Goal: Task Accomplishment & Management: Manage account settings

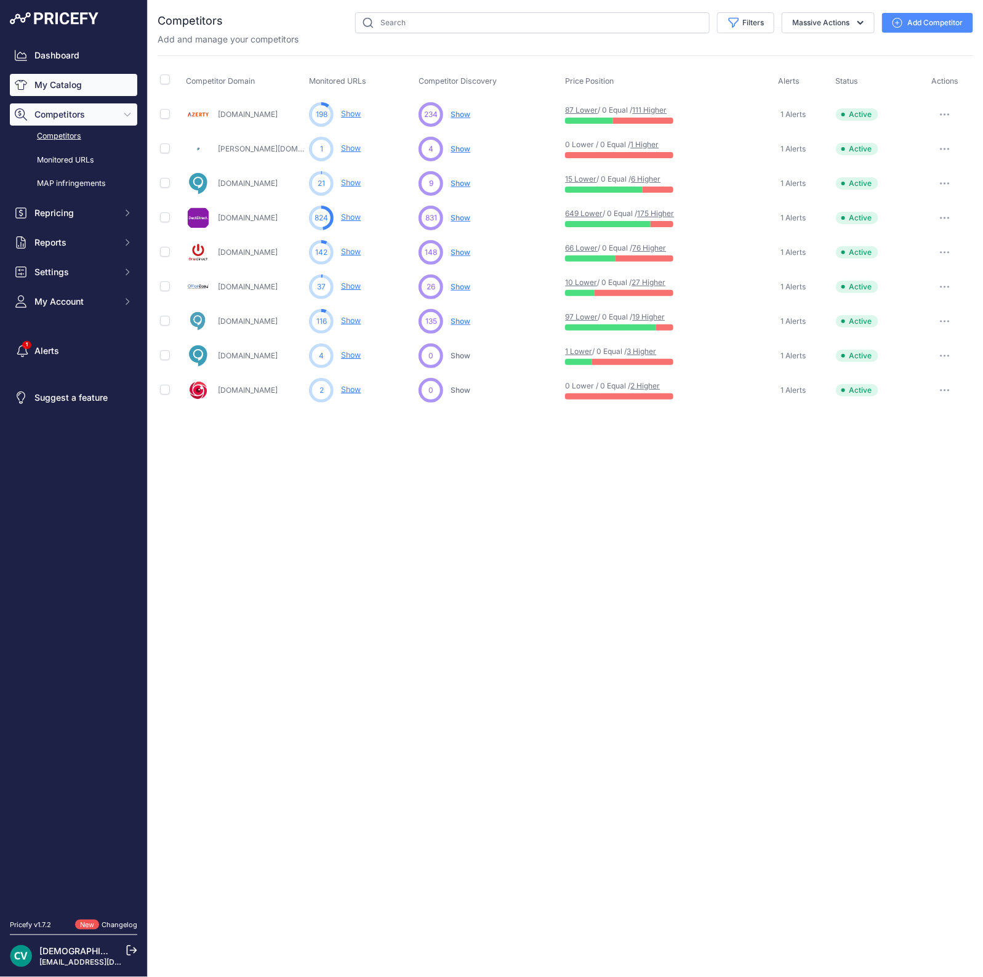
click at [55, 81] on link "My Catalog" at bounding box center [73, 85] width 127 height 22
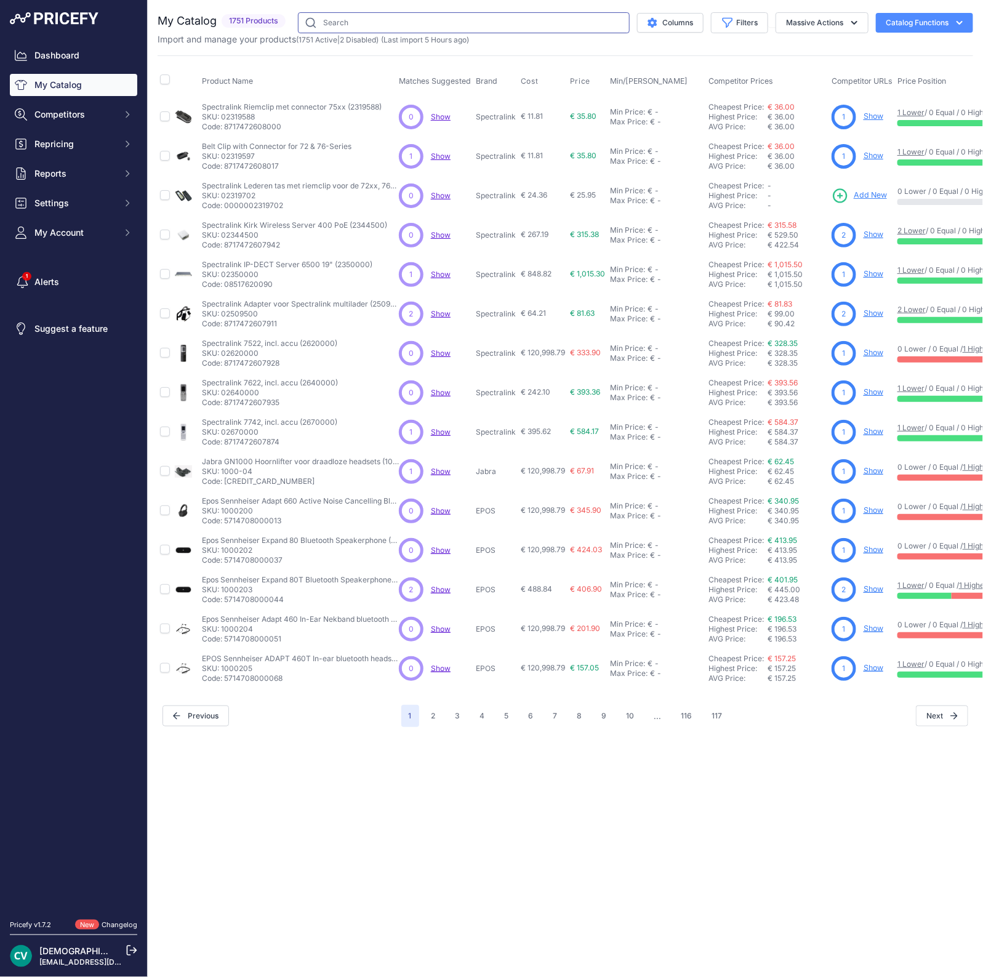
click at [402, 26] on input "text" at bounding box center [464, 22] width 332 height 21
type input "a50"
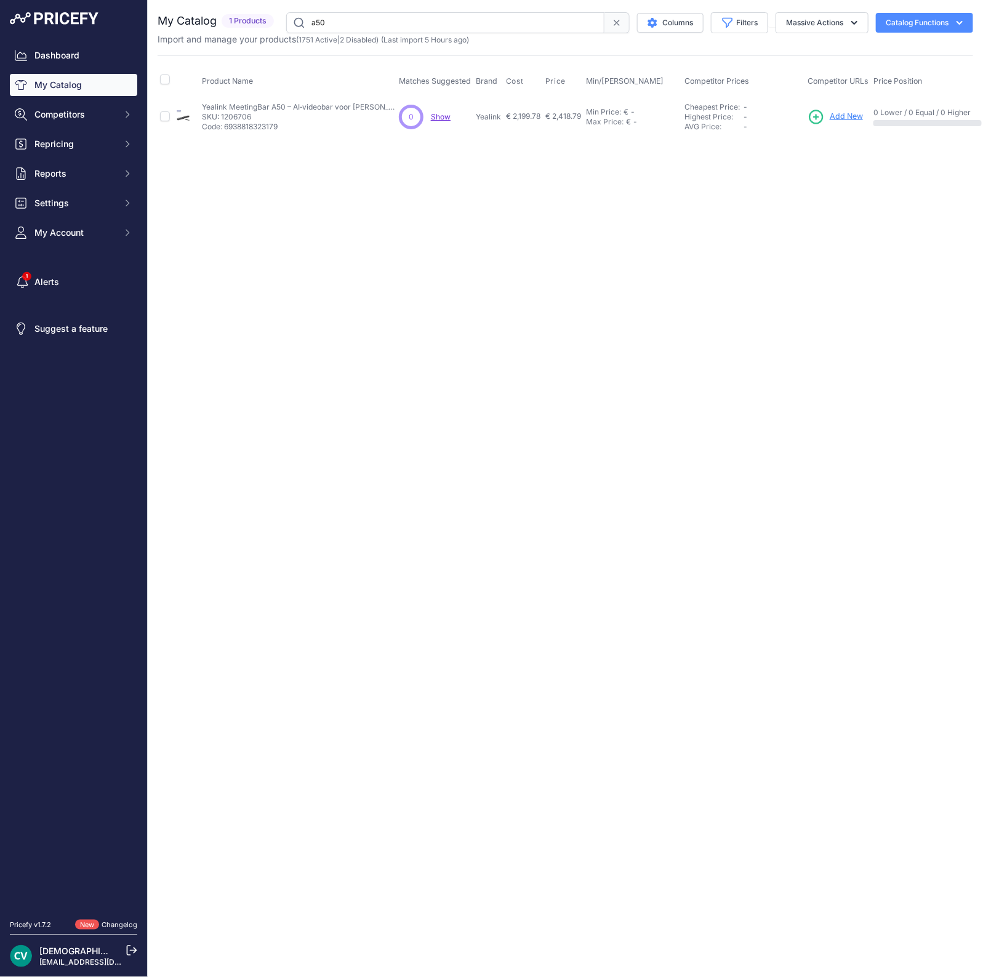
click at [260, 127] on p "Code: 6938818323179" at bounding box center [300, 127] width 197 height 10
copy p "6938818323179"
click at [850, 115] on span "Add New" at bounding box center [846, 117] width 33 height 12
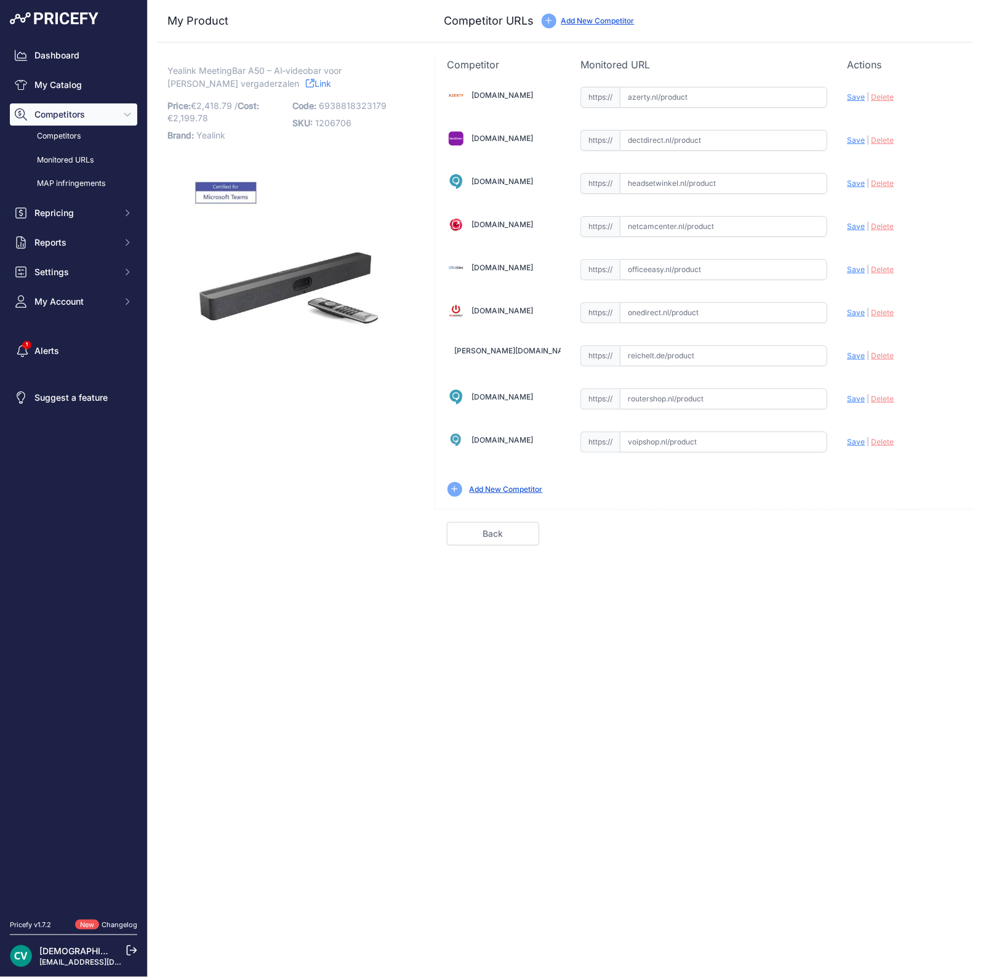
click at [641, 138] on input "text" at bounding box center [723, 140] width 207 height 21
paste input "https://www.dectdirect.nl/de/a50-010-159130286.html"
click at [855, 140] on span "Save" at bounding box center [856, 139] width 18 height 9
type input "https://www.dectdirect.nl/de/a50-010-159130286.html?prirule_jdsnikfkfjsd=9409"
click at [658, 183] on input "text" at bounding box center [723, 183] width 207 height 21
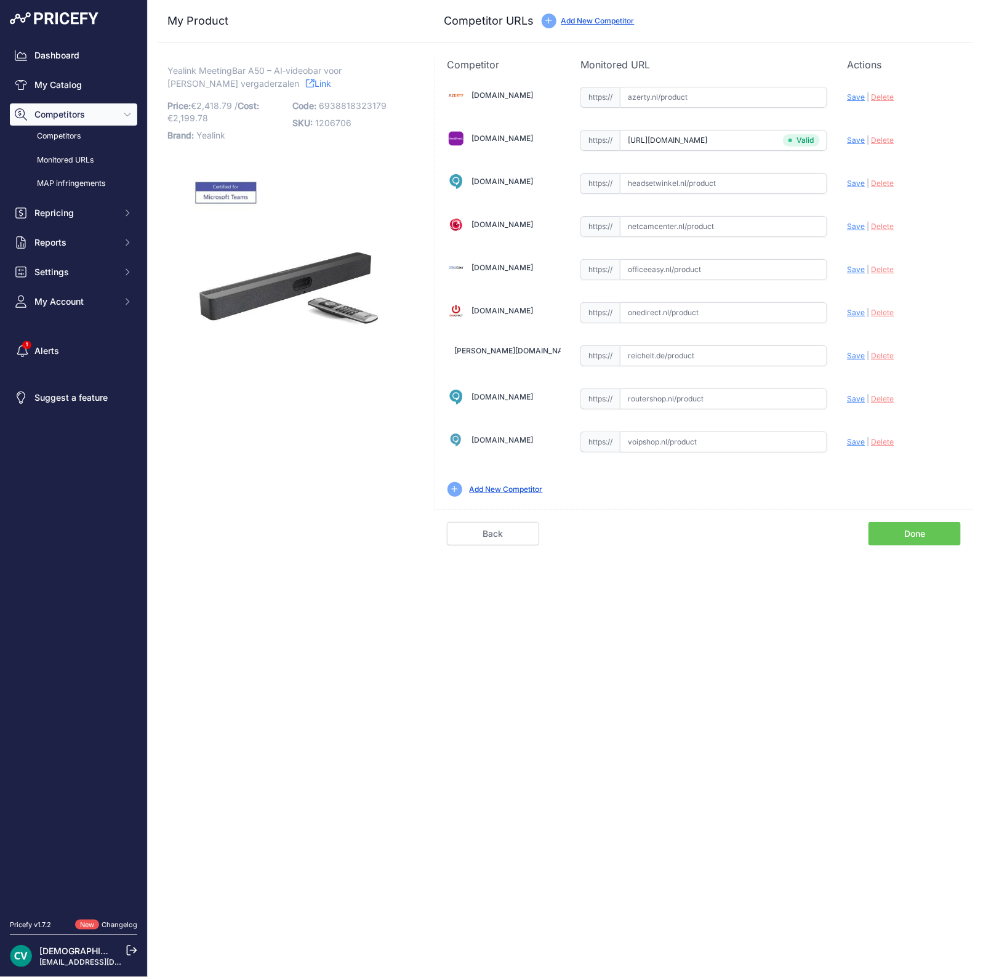
click at [930, 528] on link "Done" at bounding box center [915, 533] width 92 height 23
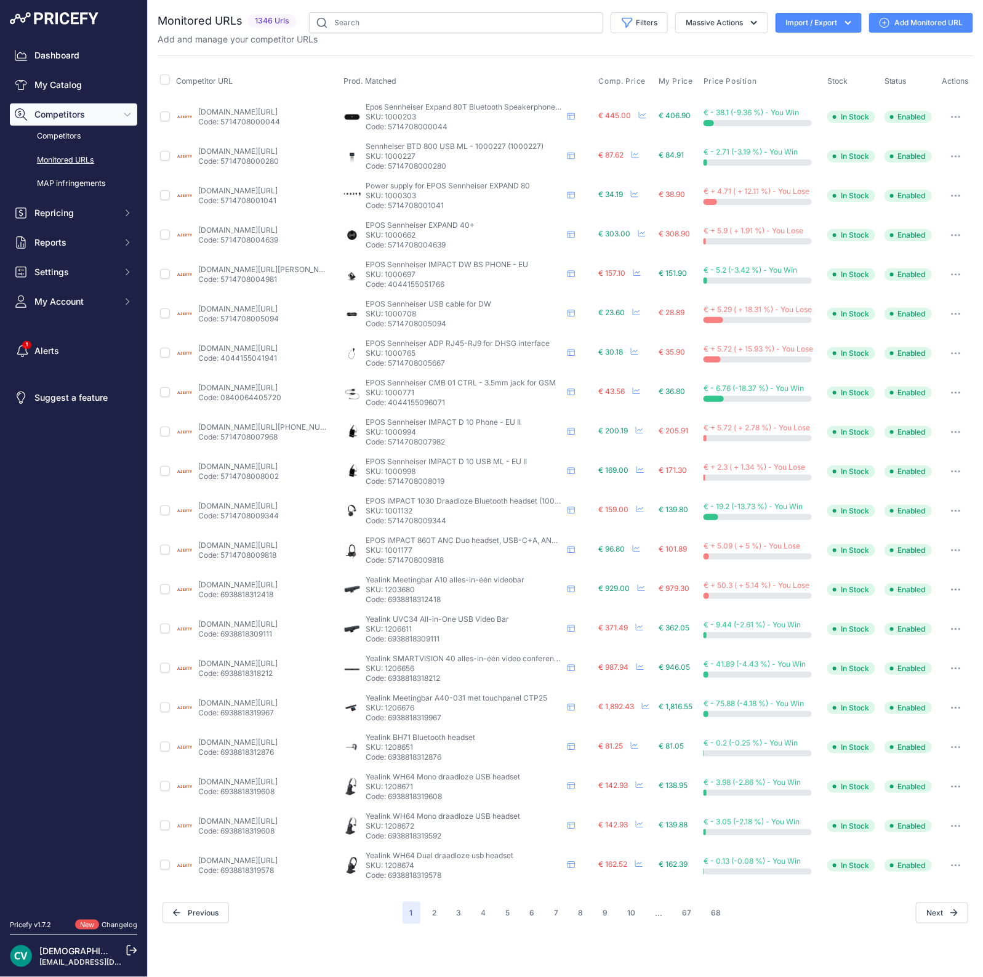
click at [921, 20] on link "Add Monitored URL" at bounding box center [921, 23] width 104 height 20
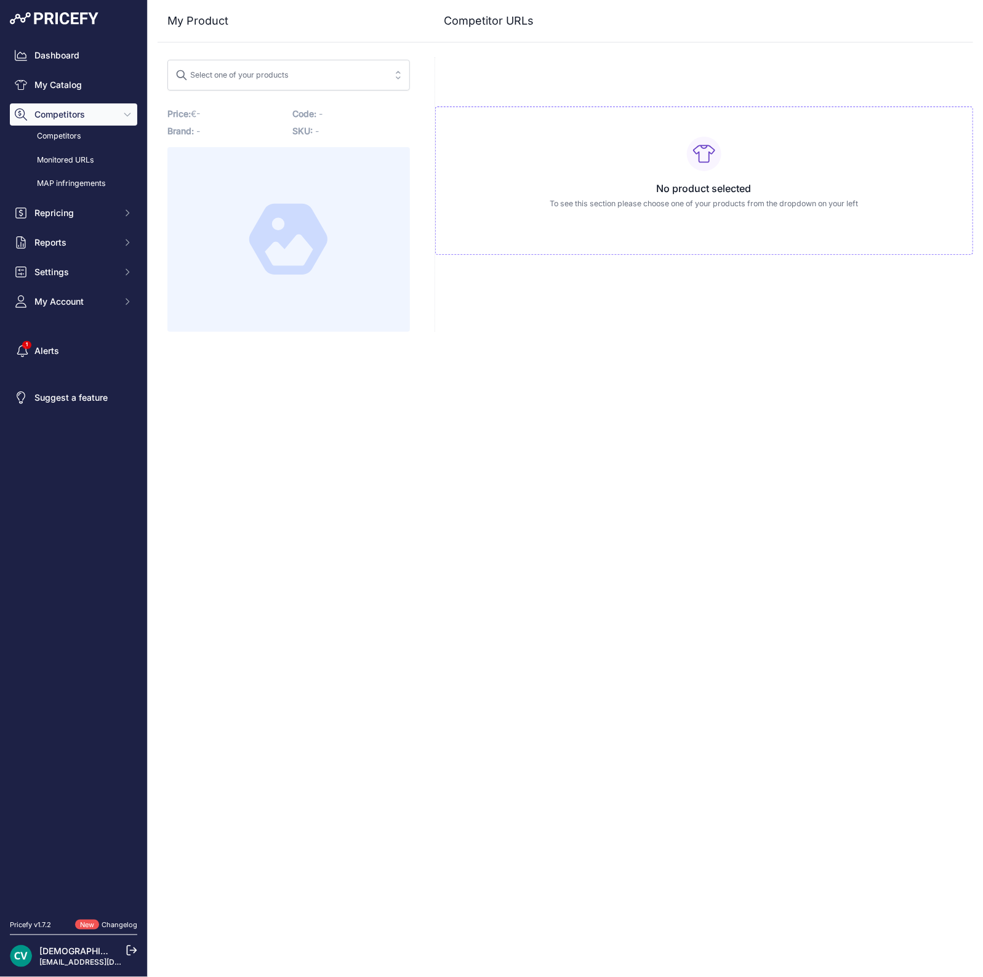
click at [255, 67] on div "Select one of your products" at bounding box center [231, 73] width 113 height 16
type input "a50"
click at [371, 71] on input "a50" at bounding box center [279, 75] width 209 height 20
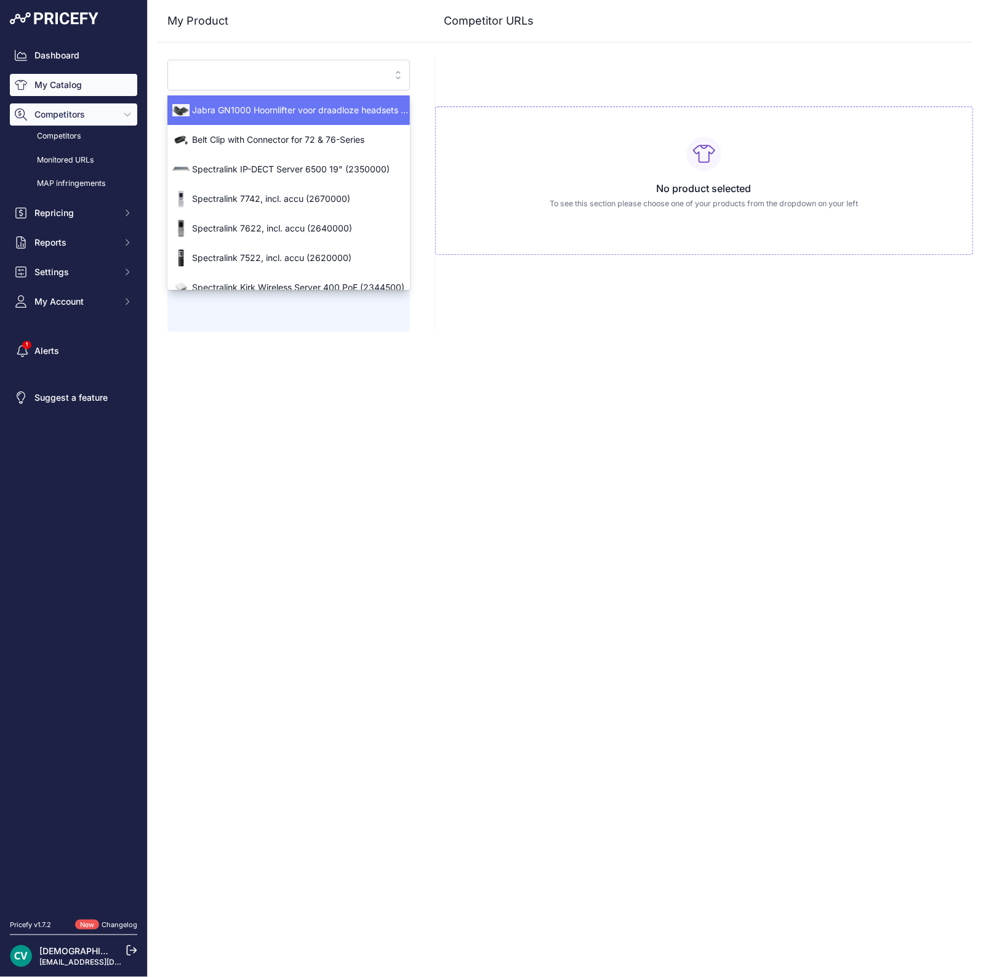
click at [104, 79] on link "My Catalog" at bounding box center [73, 85] width 127 height 22
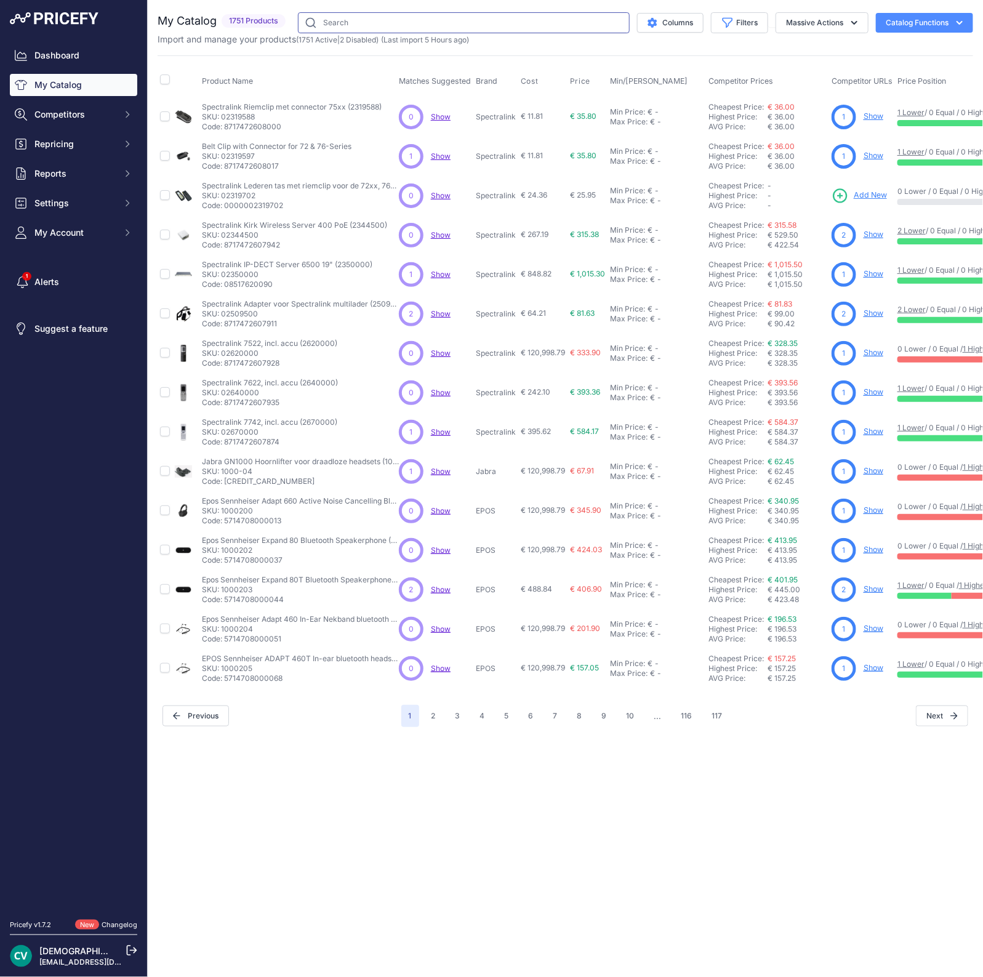
click at [419, 26] on input "text" at bounding box center [464, 22] width 332 height 21
paste input "https://www.kommago.nl/p/yealink-meetingbar-a50-89861"
drag, startPoint x: 539, startPoint y: 24, endPoint x: 219, endPoint y: 18, distance: 320.2
click at [219, 18] on div "My Catalog 1751 Products" at bounding box center [566, 22] width 816 height 21
type input "a50-031"
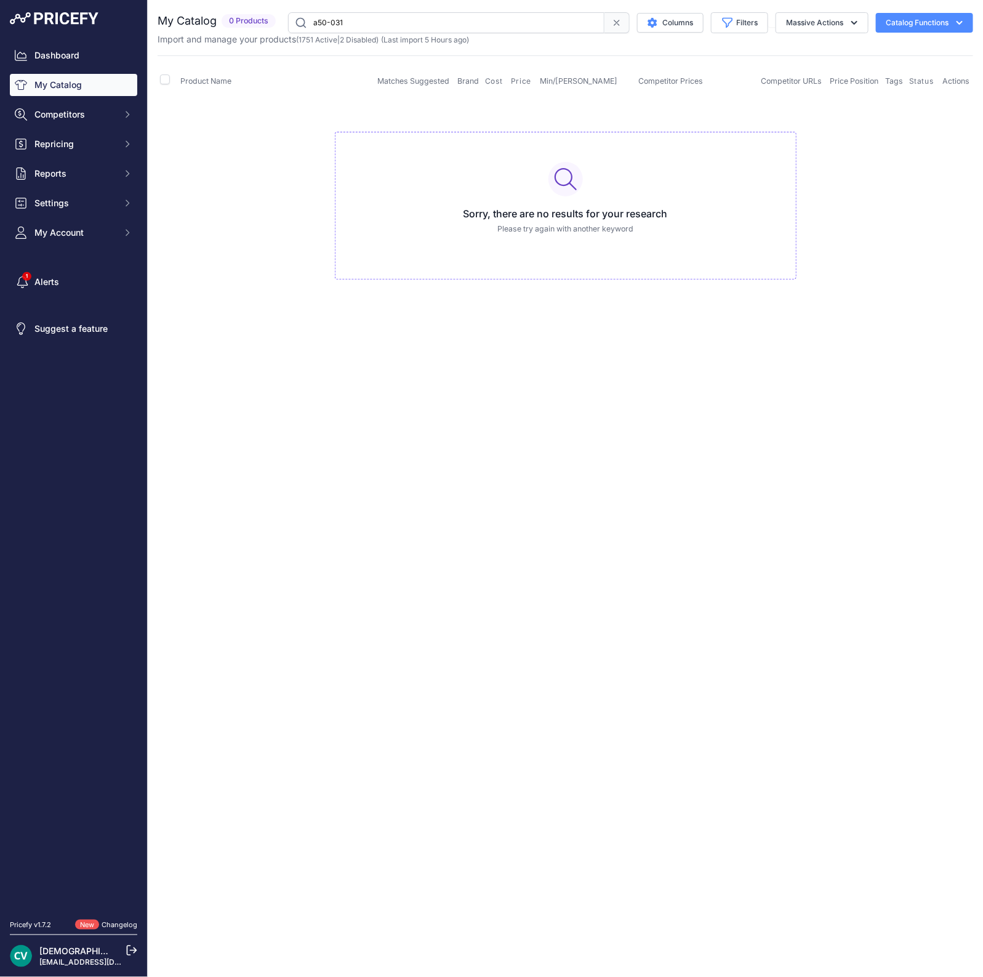
drag, startPoint x: 408, startPoint y: 18, endPoint x: 234, endPoint y: 41, distance: 175.0
click at [234, 41] on div "My Catalog 0 Products" at bounding box center [566, 28] width 816 height 33
click at [28, 59] on link "Dashboard" at bounding box center [73, 55] width 127 height 22
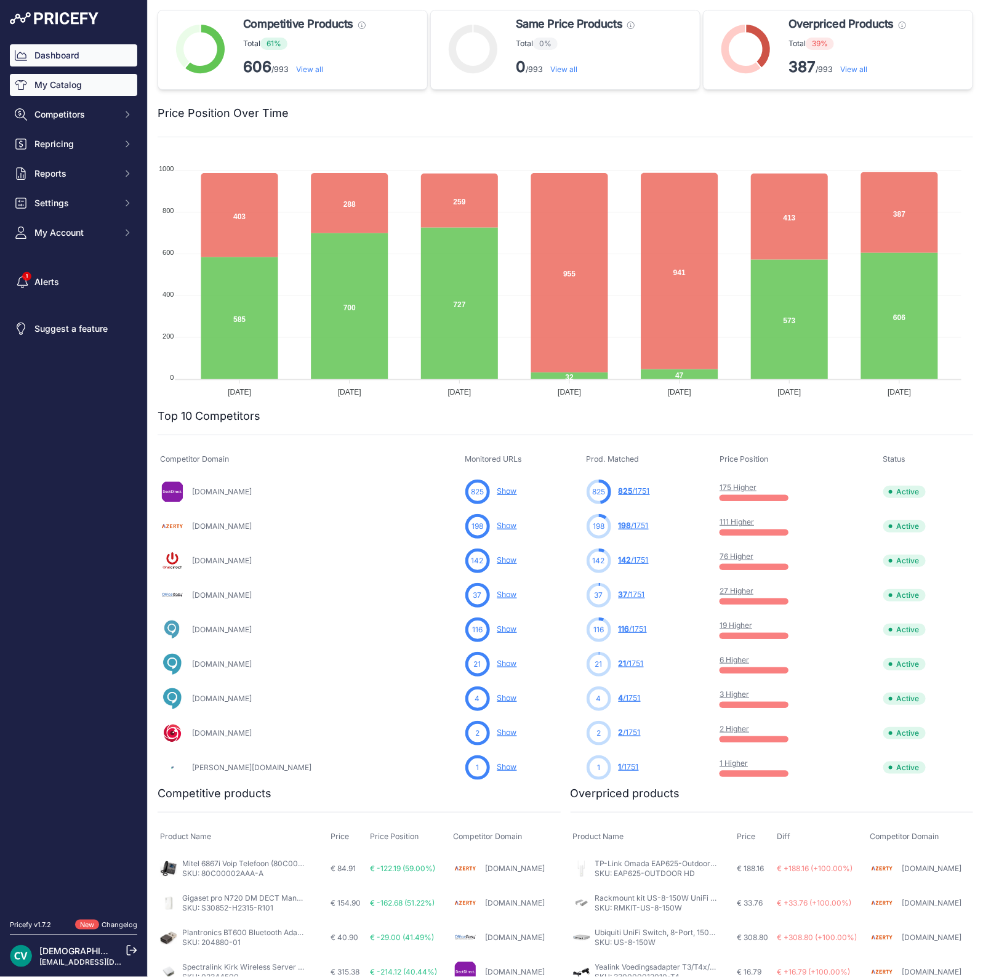
click at [71, 92] on link "My Catalog" at bounding box center [73, 85] width 127 height 22
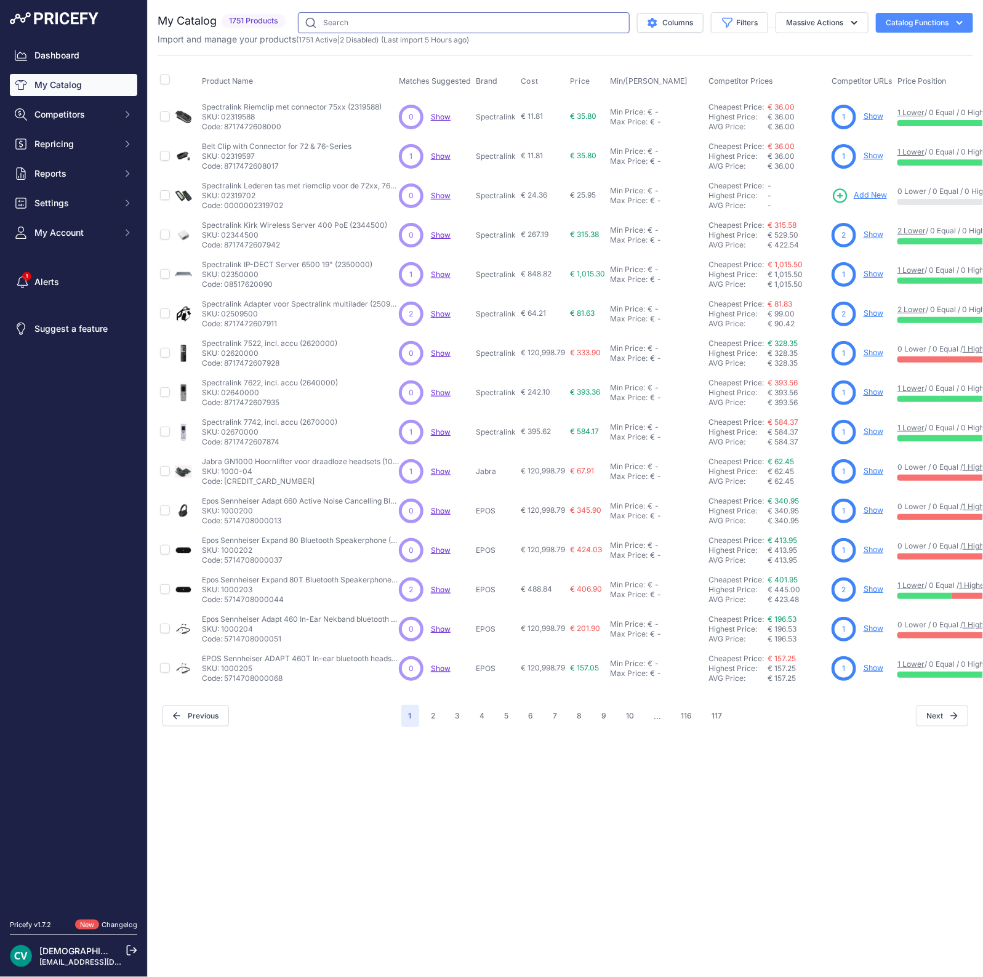
click at [399, 14] on input "text" at bounding box center [464, 22] width 332 height 21
type input "a50"
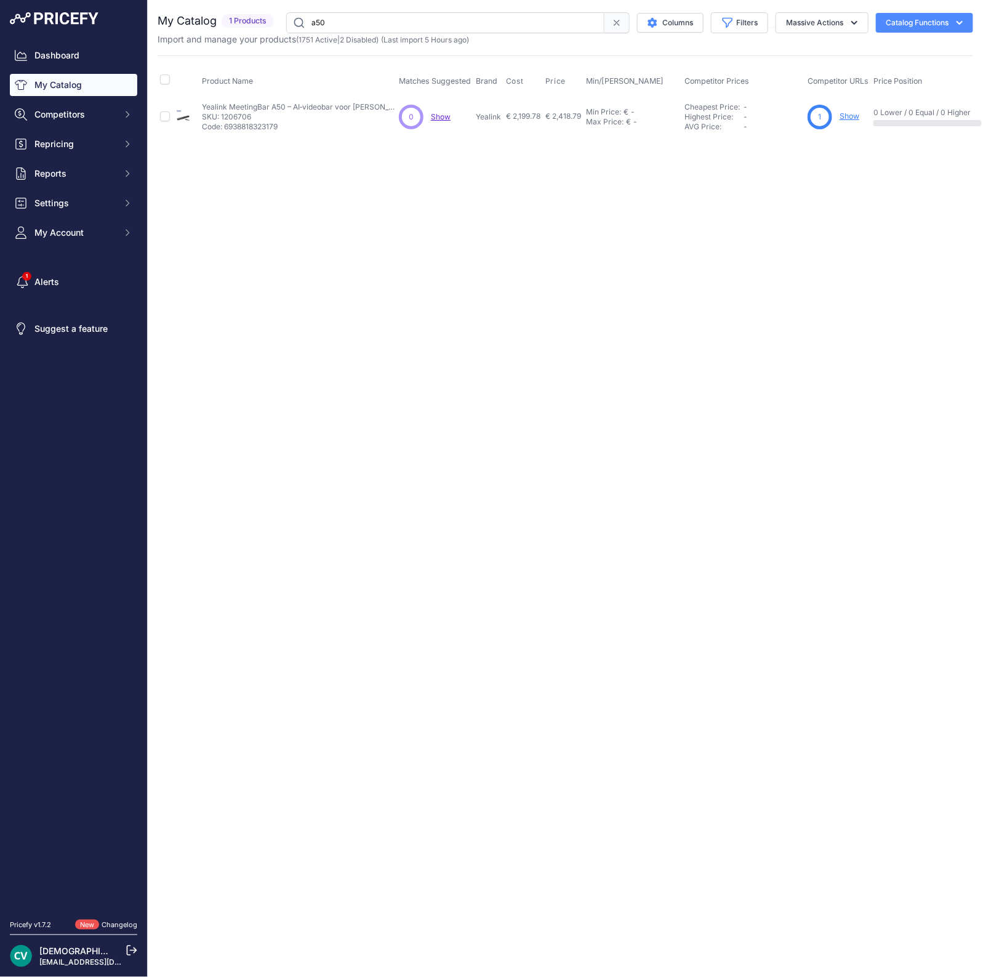
click at [846, 115] on link "Show" at bounding box center [850, 115] width 20 height 9
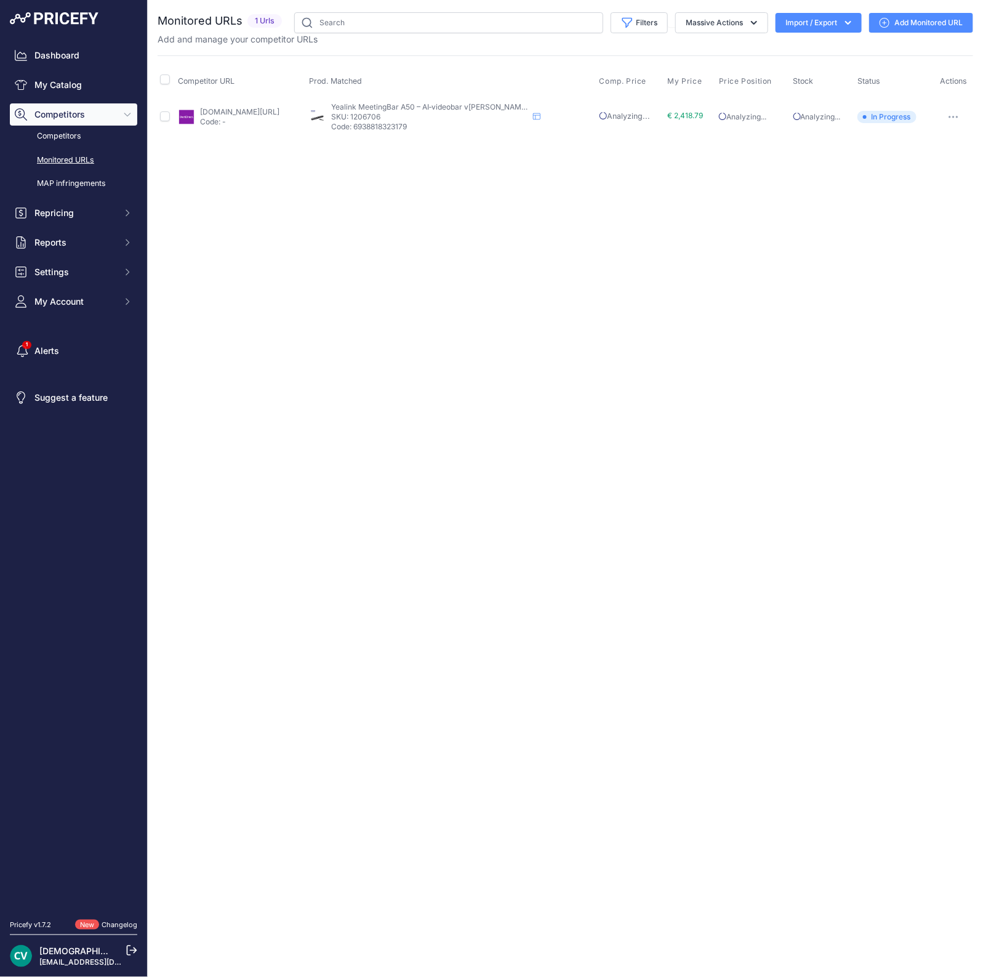
click at [890, 17] on link "Add Monitored URL" at bounding box center [921, 23] width 104 height 20
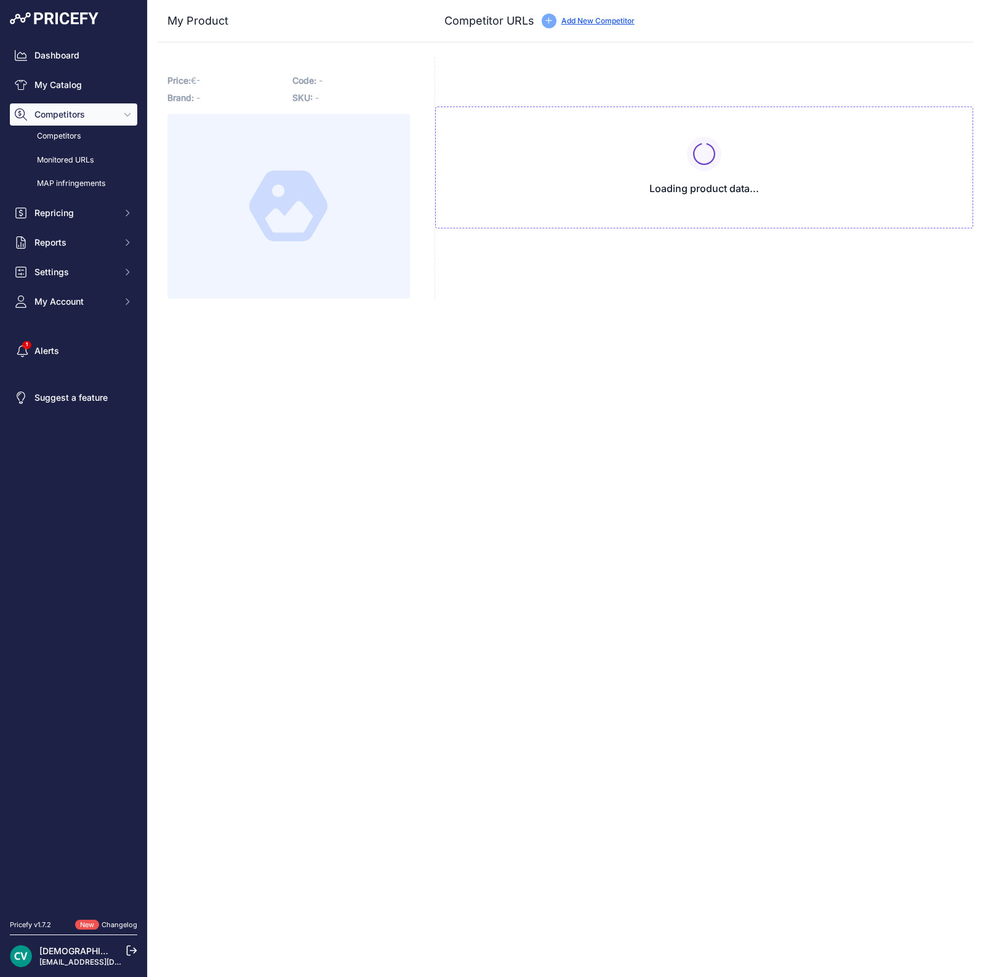
type input "[DOMAIN_NAME][URL]"
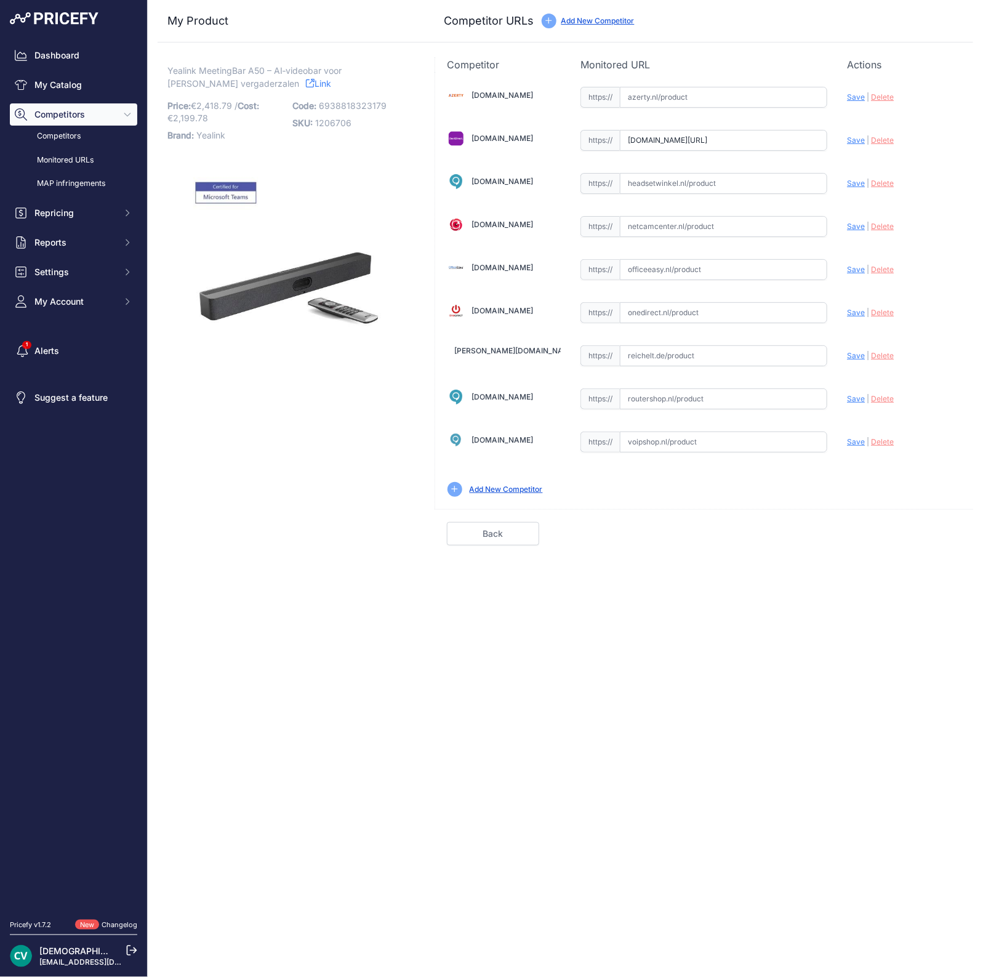
click at [527, 491] on div "Add New Competitor" at bounding box center [506, 490] width 73 height 12
click at [511, 485] on link "Add New Competitor" at bounding box center [506, 489] width 73 height 9
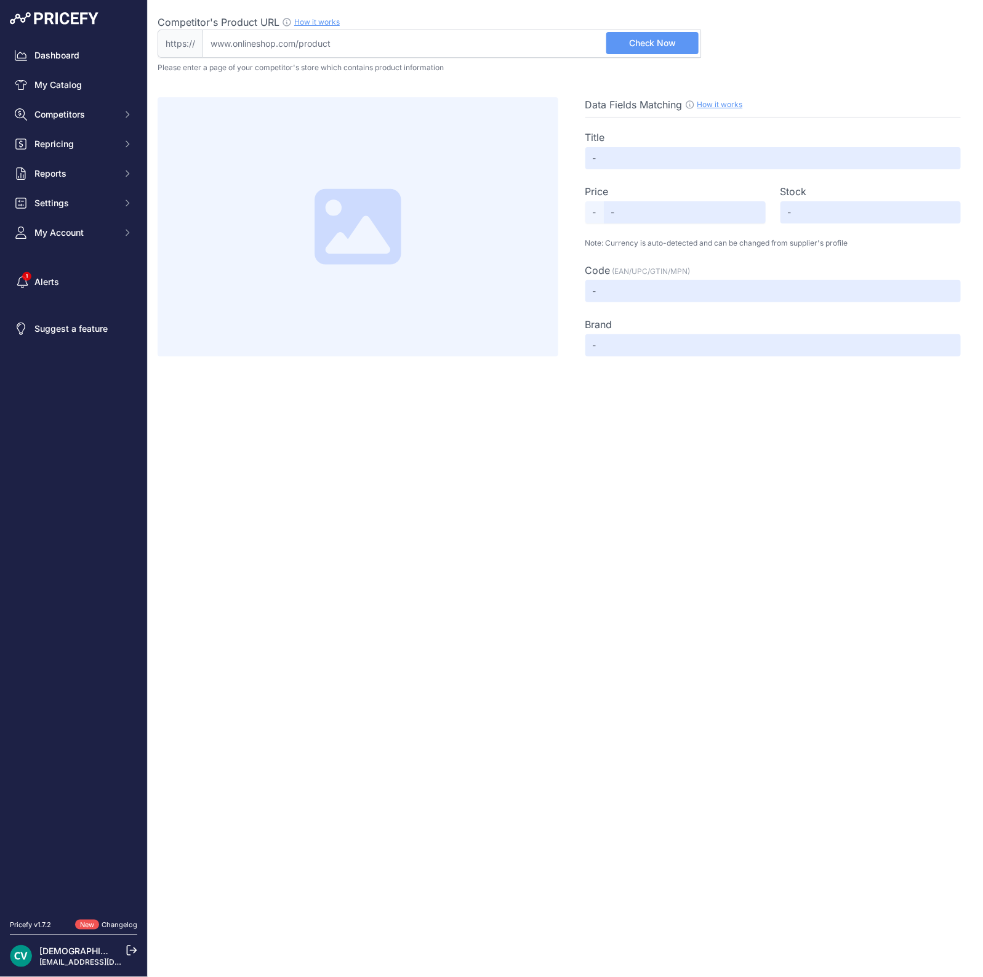
click at [468, 37] on input "Competitor's Product URL How it works In order to create your competitor's extr…" at bounding box center [452, 44] width 499 height 28
paste input "https://www.kommago.nl/p/yealink-meetingbar-a50-89861"
type input "www.kommago.nl/p/yealink-meetingbar-a50-89861"
click at [663, 44] on span "Check Now" at bounding box center [652, 43] width 47 height 12
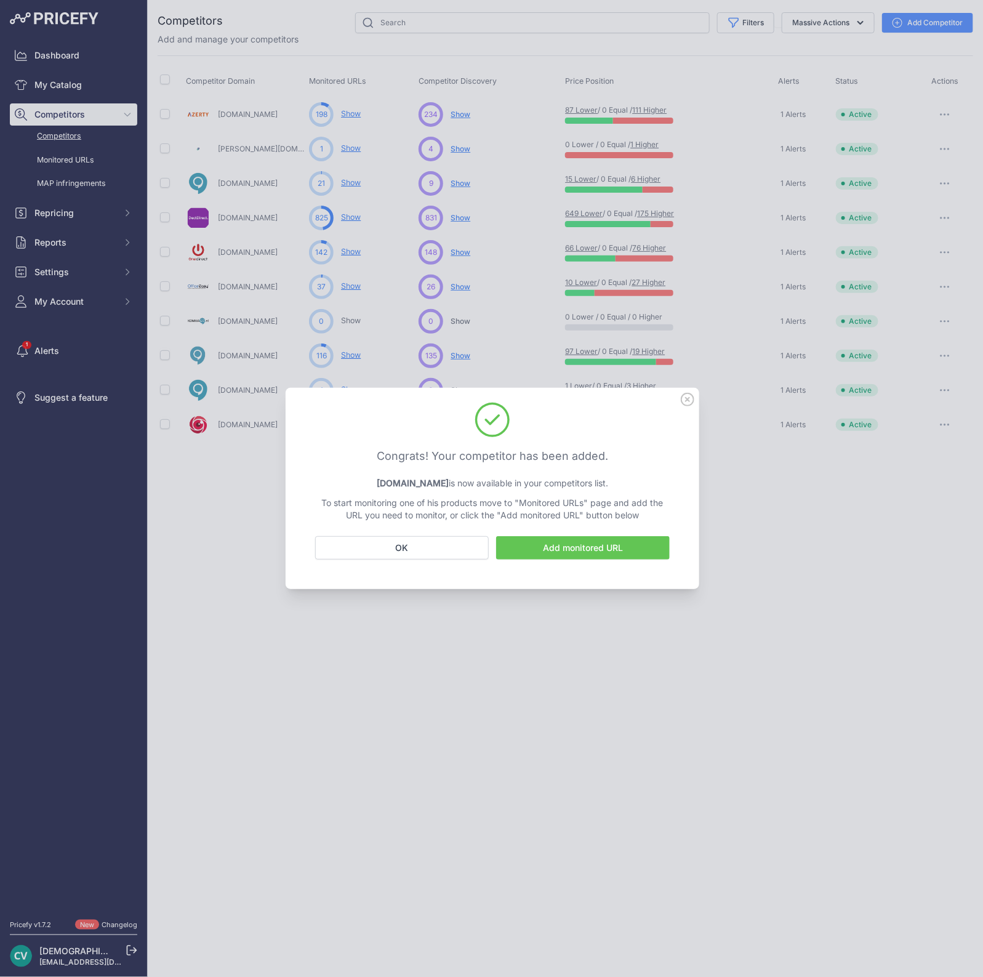
click at [557, 540] on link "Add monitored URL" at bounding box center [583, 547] width 174 height 23
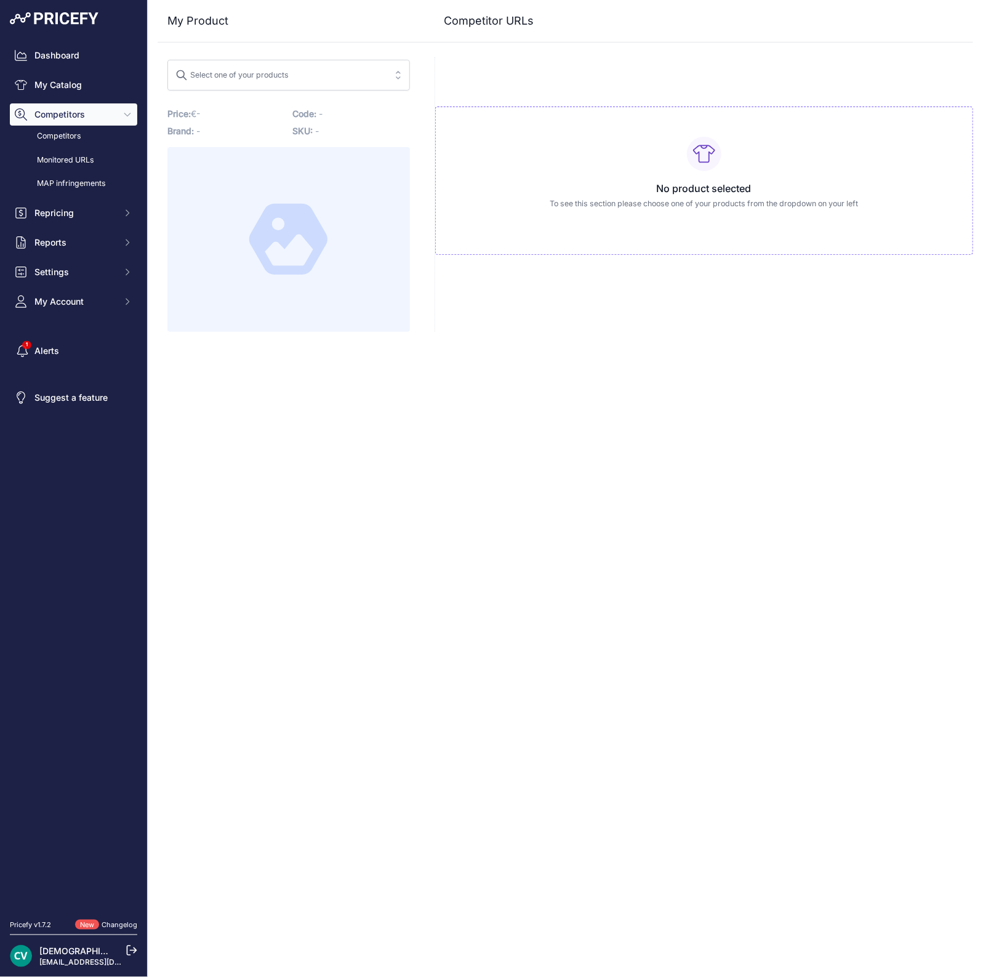
click at [220, 60] on button "Select one of your products" at bounding box center [288, 75] width 243 height 31
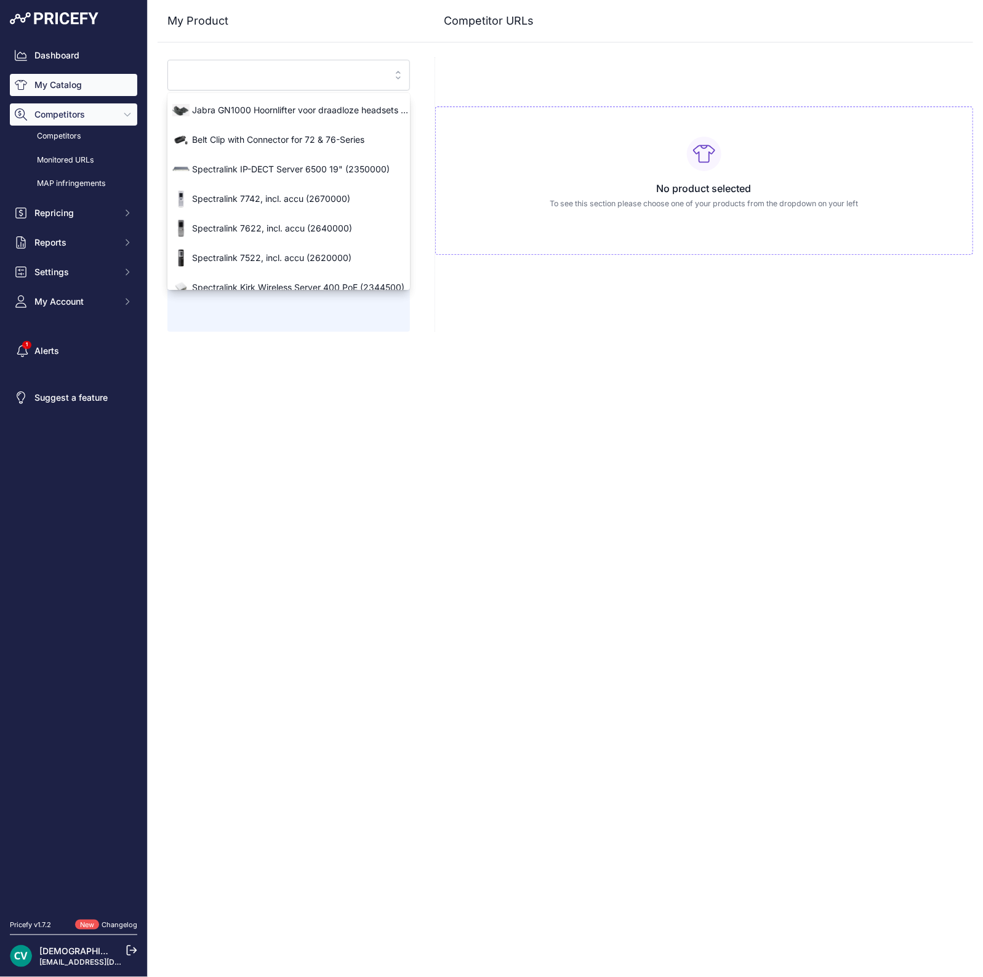
click at [99, 83] on link "My Catalog" at bounding box center [73, 85] width 127 height 22
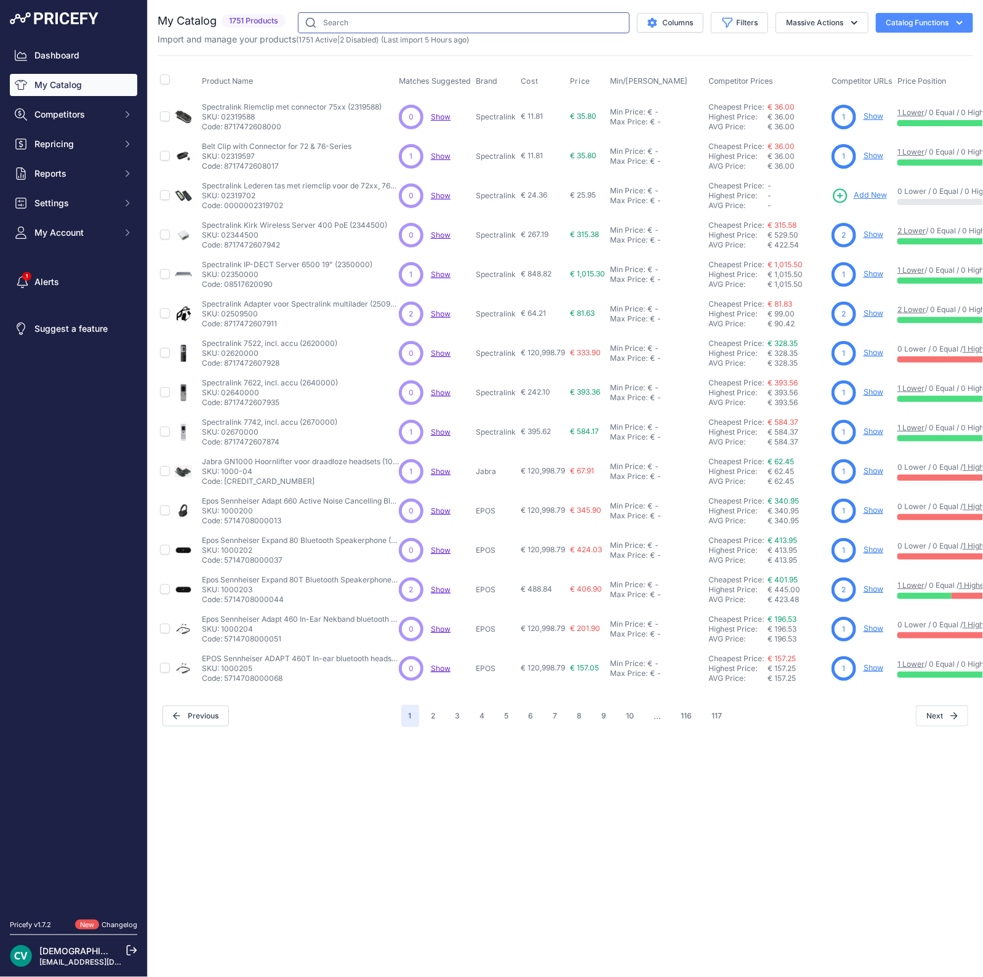
click at [421, 17] on input "text" at bounding box center [464, 22] width 332 height 21
type input "a50"
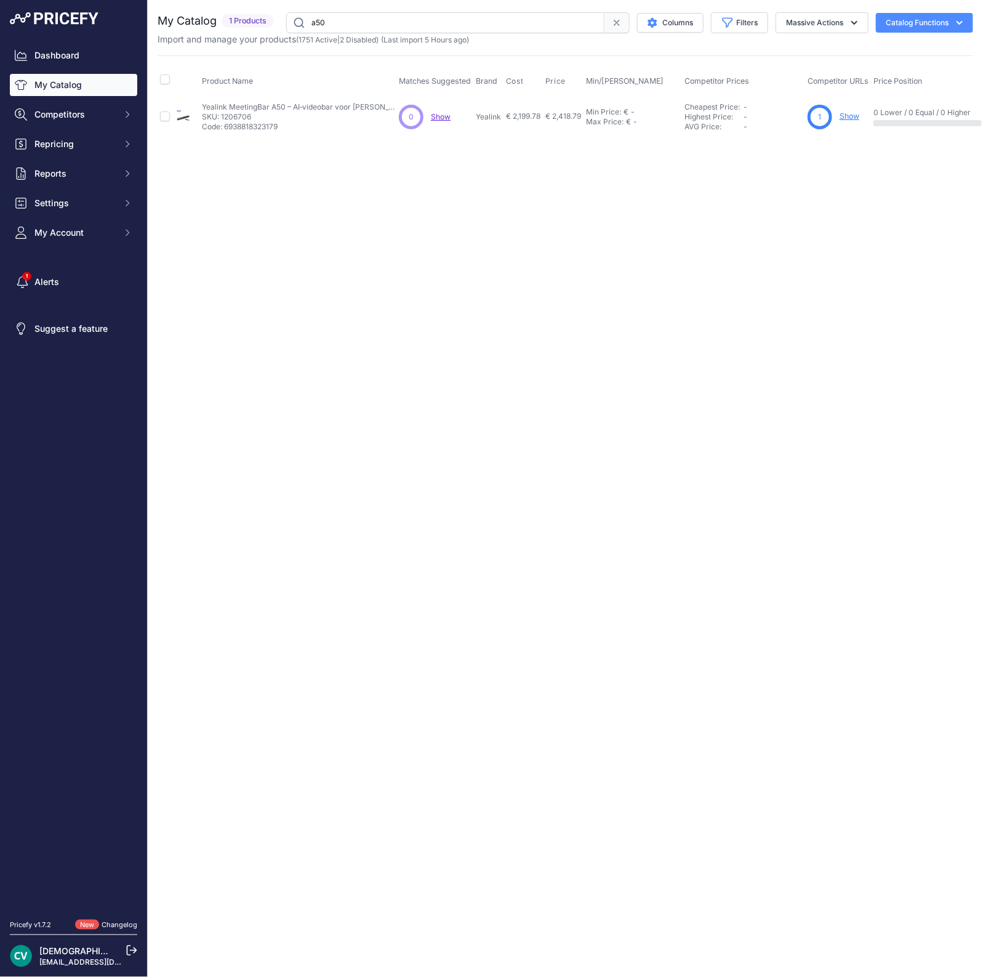
click at [62, 86] on link "My Catalog" at bounding box center [73, 85] width 127 height 22
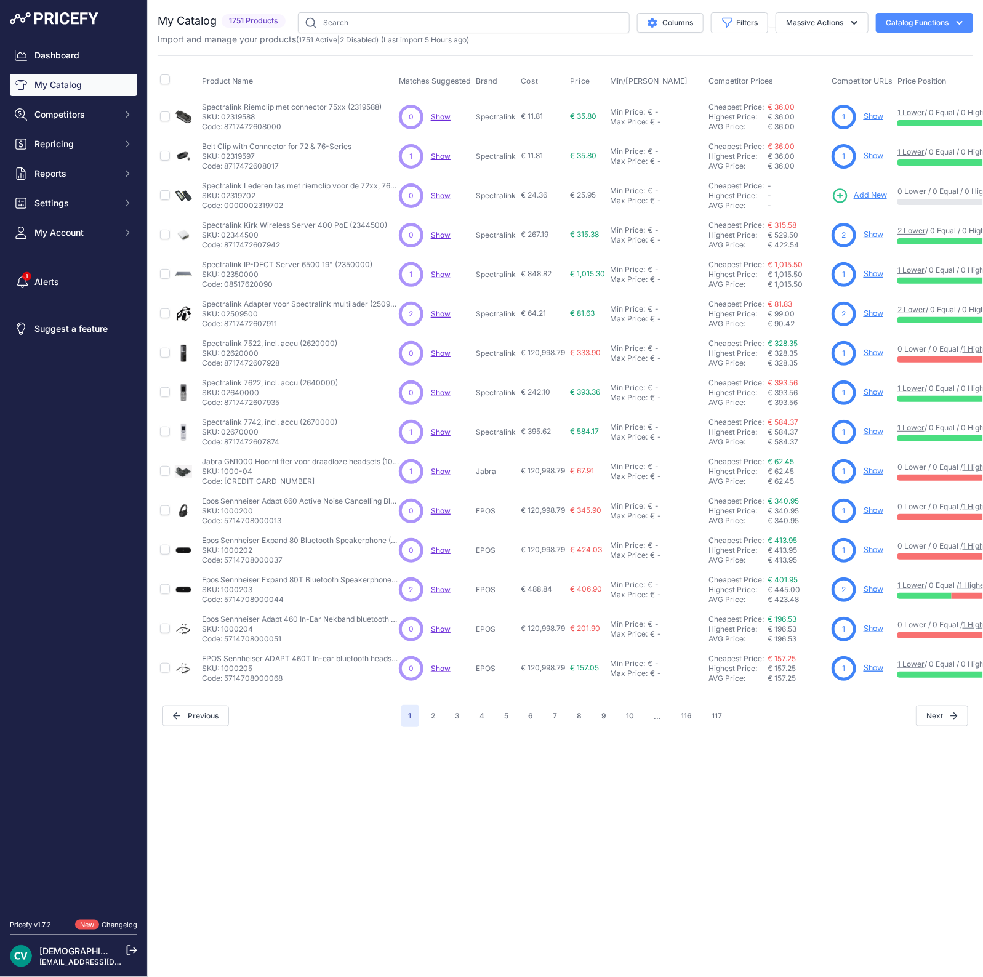
click at [385, 555] on p "Code: 5714708000037" at bounding box center [300, 560] width 197 height 10
click at [739, 22] on button "Filters" at bounding box center [739, 22] width 57 height 21
click at [683, 119] on select "Select an option Matched Unmatched" at bounding box center [699, 121] width 118 height 21
select select "0"
click at [640, 111] on select "Select an option Matched Unmatched" at bounding box center [699, 121] width 118 height 21
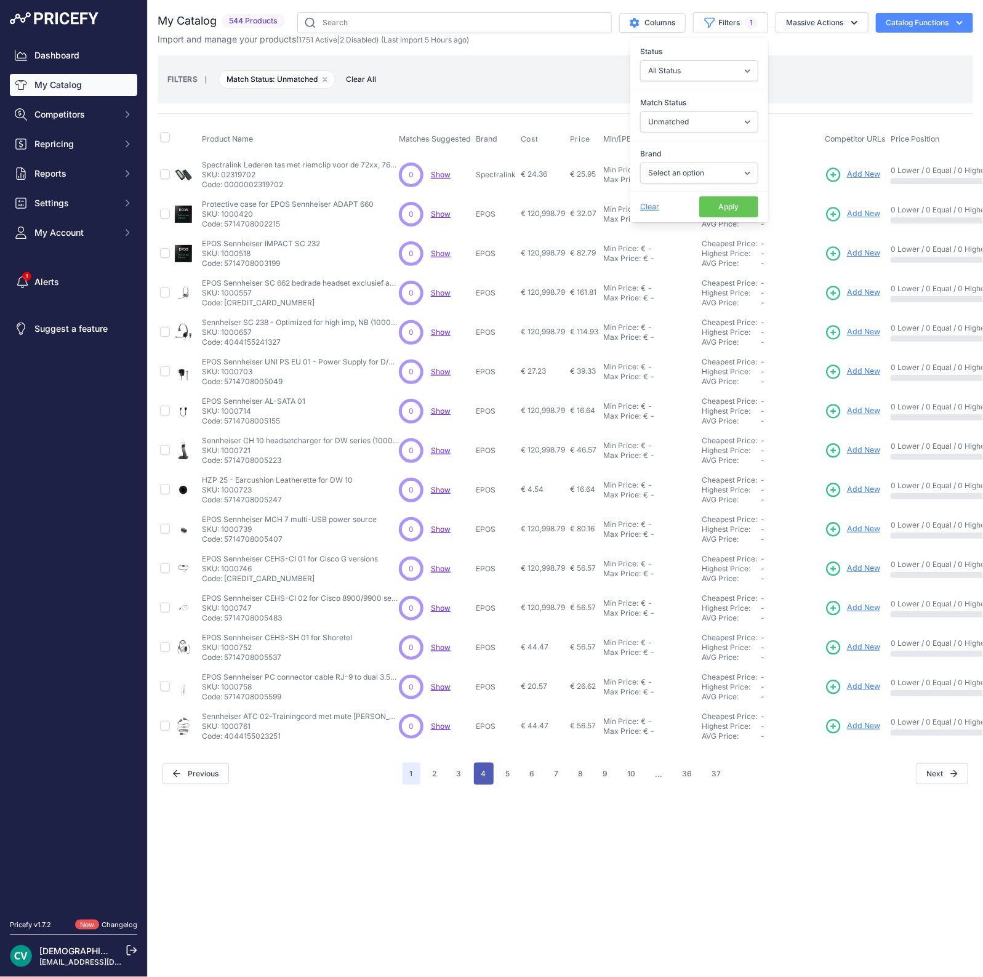
click at [483, 768] on button "4" at bounding box center [484, 774] width 20 height 22
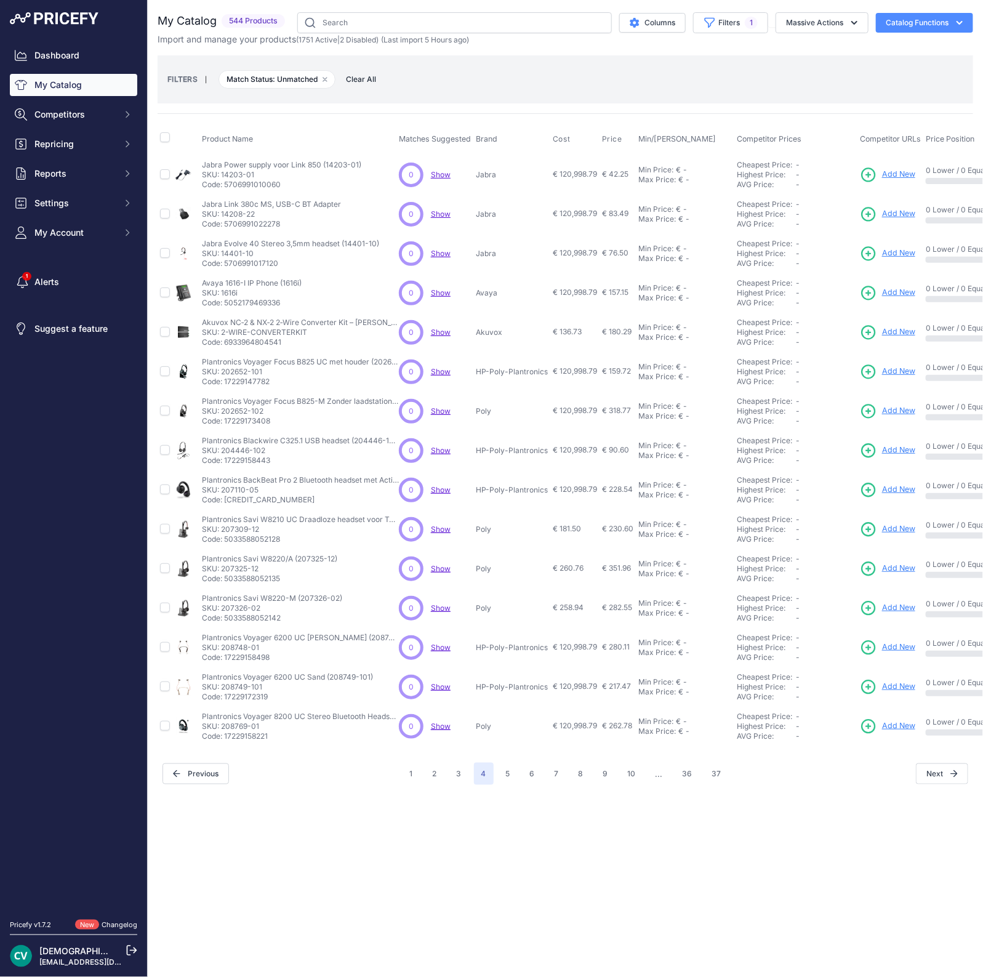
drag, startPoint x: 266, startPoint y: 725, endPoint x: 222, endPoint y: 721, distance: 43.9
click at [222, 722] on p "SKU: 208769-01" at bounding box center [300, 727] width 197 height 10
copy p "208769-01"
drag, startPoint x: 259, startPoint y: 173, endPoint x: 222, endPoint y: 175, distance: 37.0
click at [222, 175] on p "SKU: 14203-01" at bounding box center [281, 175] width 159 height 10
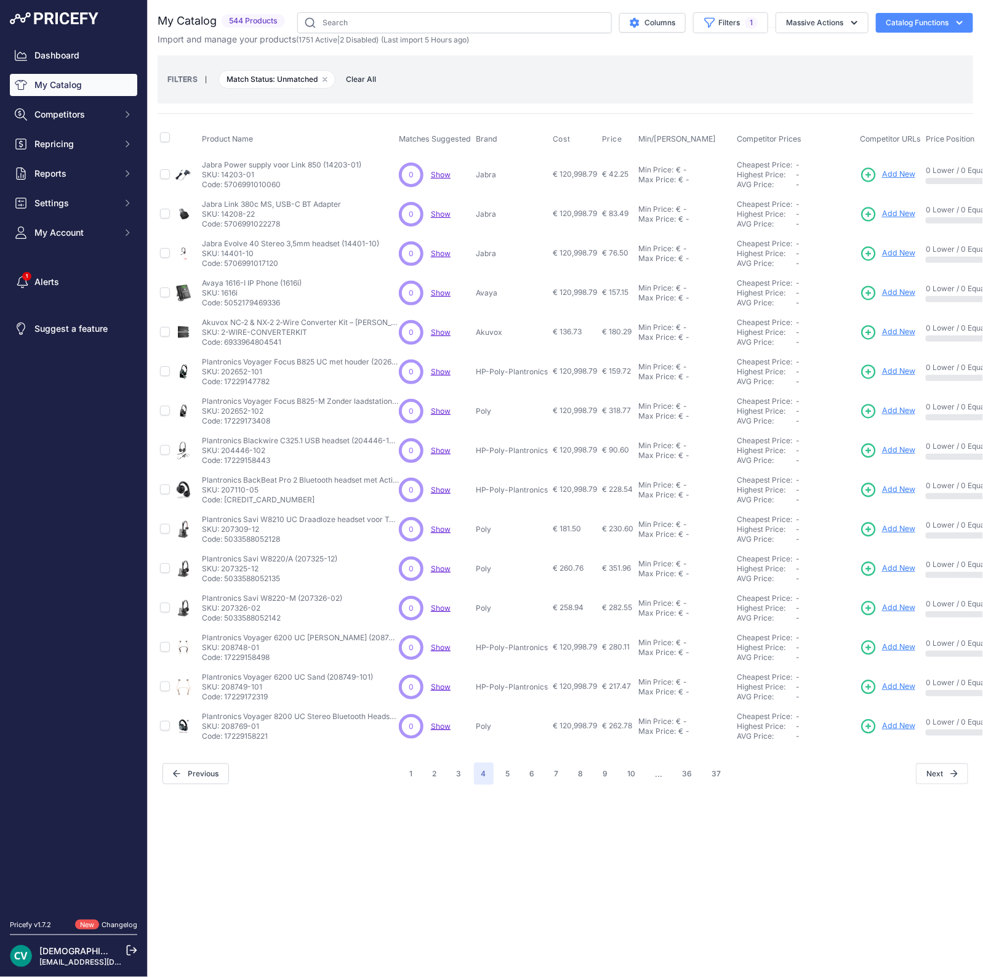
copy p "14203-01"
drag, startPoint x: 270, startPoint y: 371, endPoint x: 219, endPoint y: 375, distance: 50.6
click at [219, 375] on div "Plantronics Voyager Focus B825 UC met houder (202652-01) Plantronics Voyager Fo…" at bounding box center [300, 372] width 197 height 30
copy p "202652-101"
drag, startPoint x: 265, startPoint y: 691, endPoint x: 228, endPoint y: 690, distance: 36.3
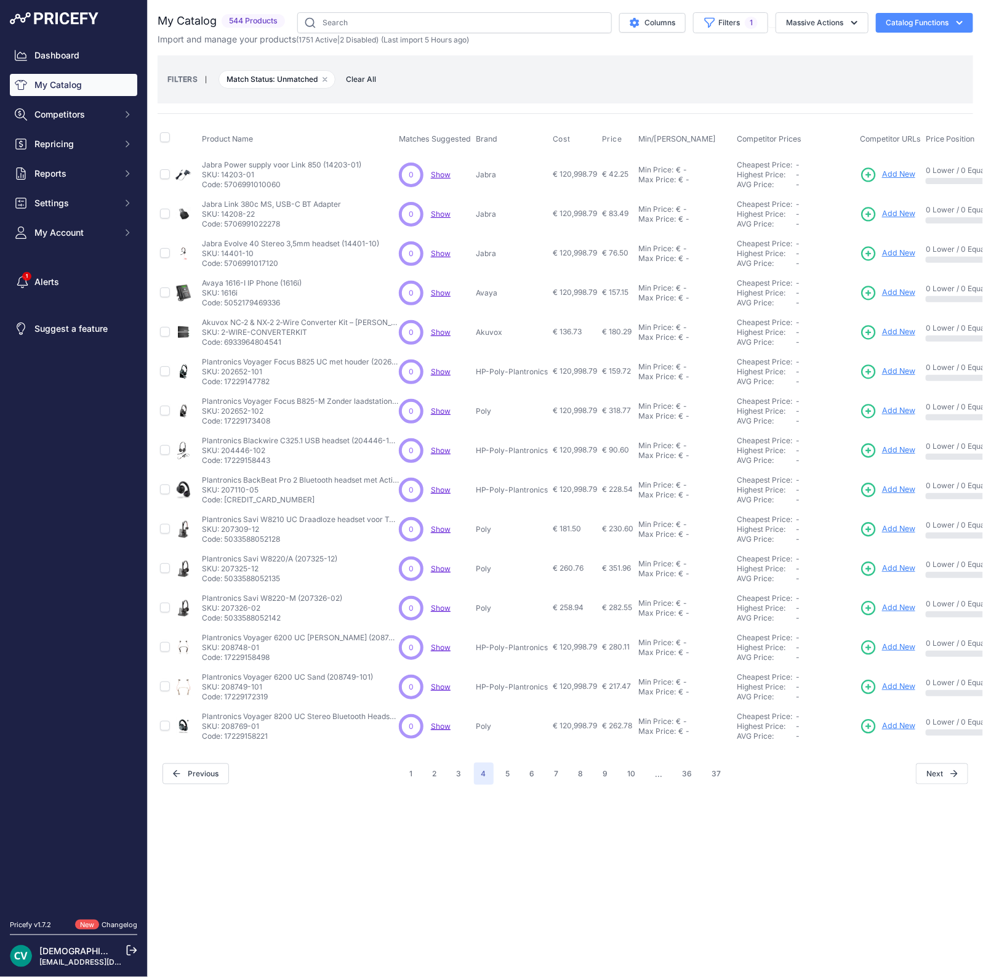
click at [229, 692] on p "Code: 17229172319" at bounding box center [287, 697] width 171 height 10
click at [319, 693] on p "Code: 17229172319" at bounding box center [287, 697] width 171 height 10
click at [275, 685] on p "SKU: 208749-101" at bounding box center [287, 687] width 171 height 10
drag, startPoint x: 267, startPoint y: 688, endPoint x: 221, endPoint y: 690, distance: 46.2
click at [221, 690] on p "SKU: 208749-101" at bounding box center [287, 687] width 171 height 10
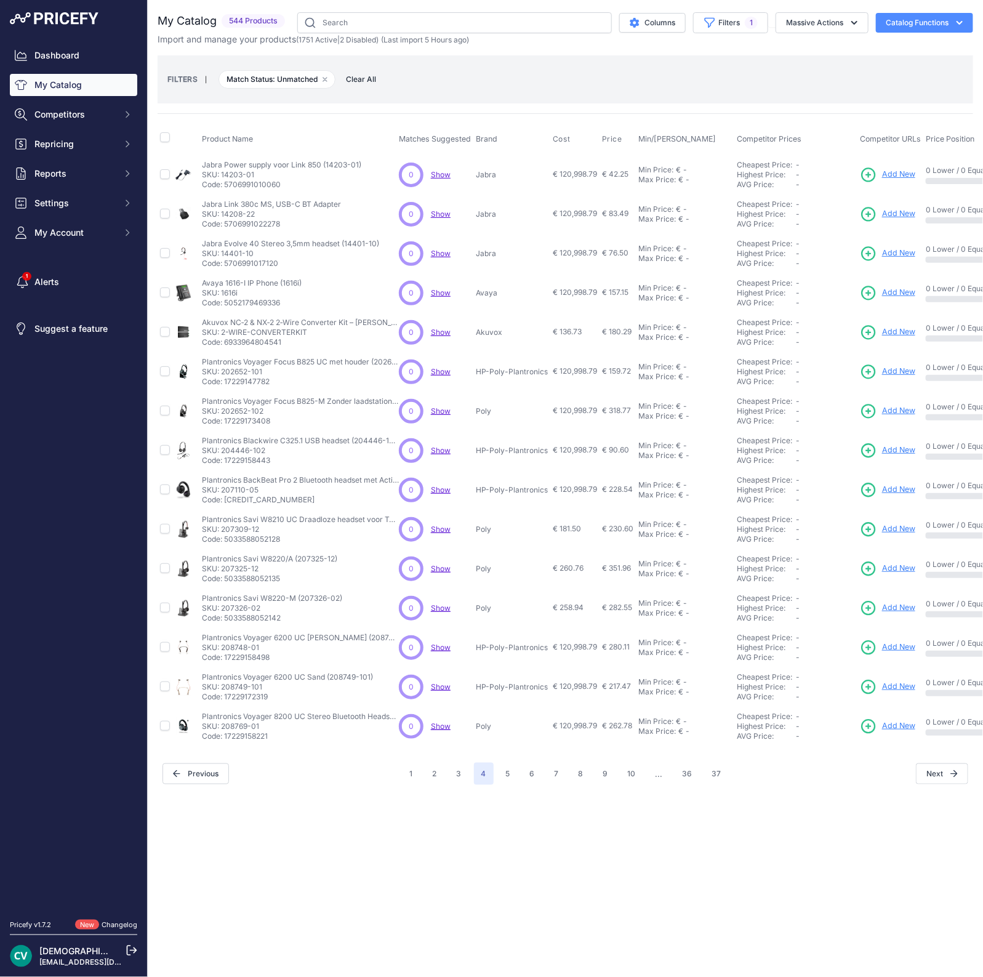
copy p "208749-101"
click at [505, 774] on button "5" at bounding box center [508, 774] width 19 height 22
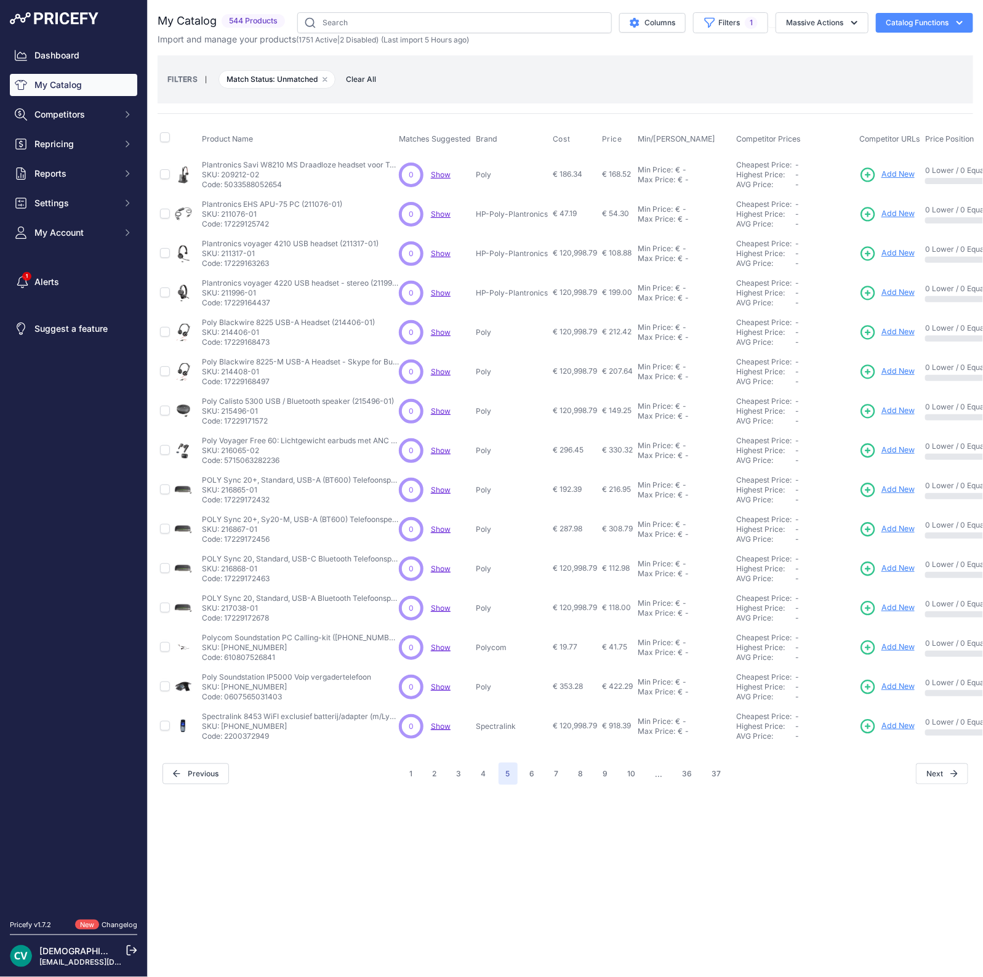
drag, startPoint x: 263, startPoint y: 252, endPoint x: 220, endPoint y: 254, distance: 42.5
click at [220, 254] on p "SKU: 211317-01" at bounding box center [290, 254] width 177 height 10
copy p "211317-01"
drag, startPoint x: 291, startPoint y: 289, endPoint x: 222, endPoint y: 286, distance: 69.0
click at [222, 288] on p "SKU: 211996-01" at bounding box center [300, 293] width 197 height 10
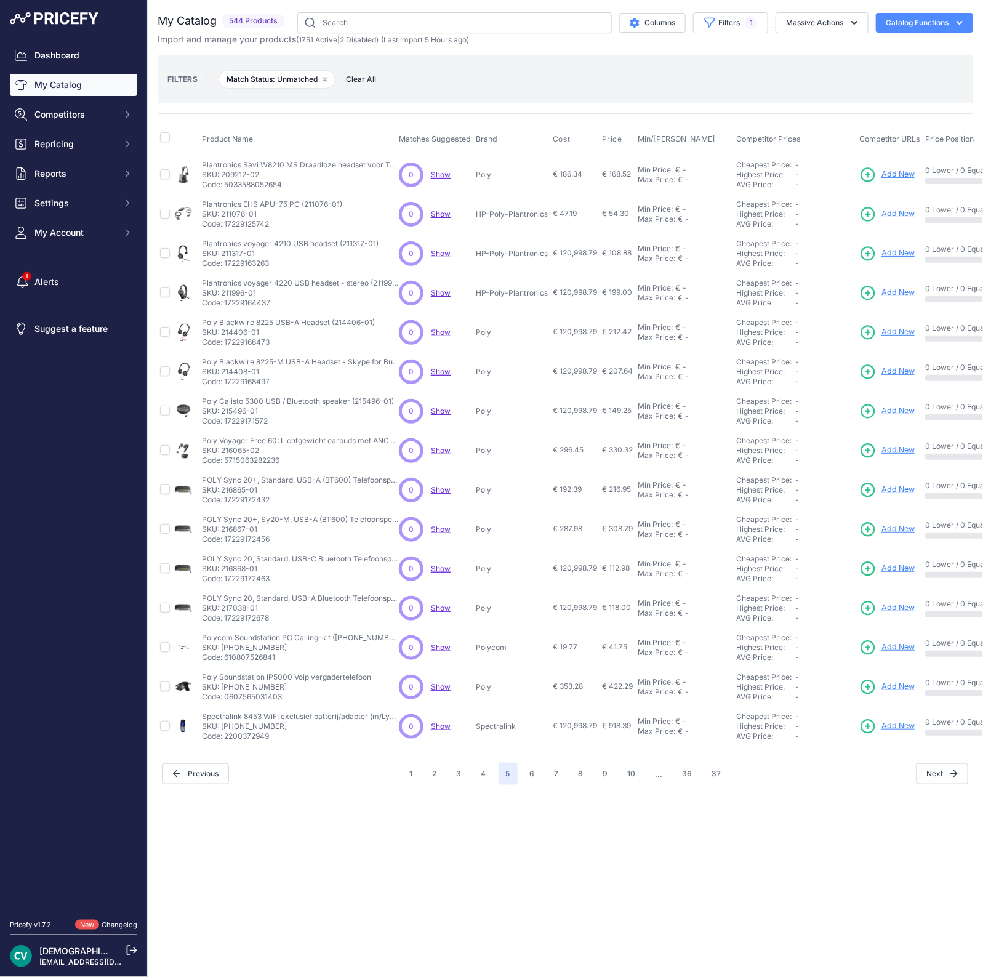
click at [230, 288] on p "SKU: 211996-01" at bounding box center [300, 293] width 197 height 10
click at [269, 285] on p "Plantronics voyager 4220 USB headset - stereo (211996-01)" at bounding box center [300, 283] width 197 height 10
drag, startPoint x: 262, startPoint y: 291, endPoint x: 219, endPoint y: 294, distance: 43.8
click at [219, 294] on p "SKU: 211996-01" at bounding box center [300, 293] width 197 height 10
copy p "211996-01"
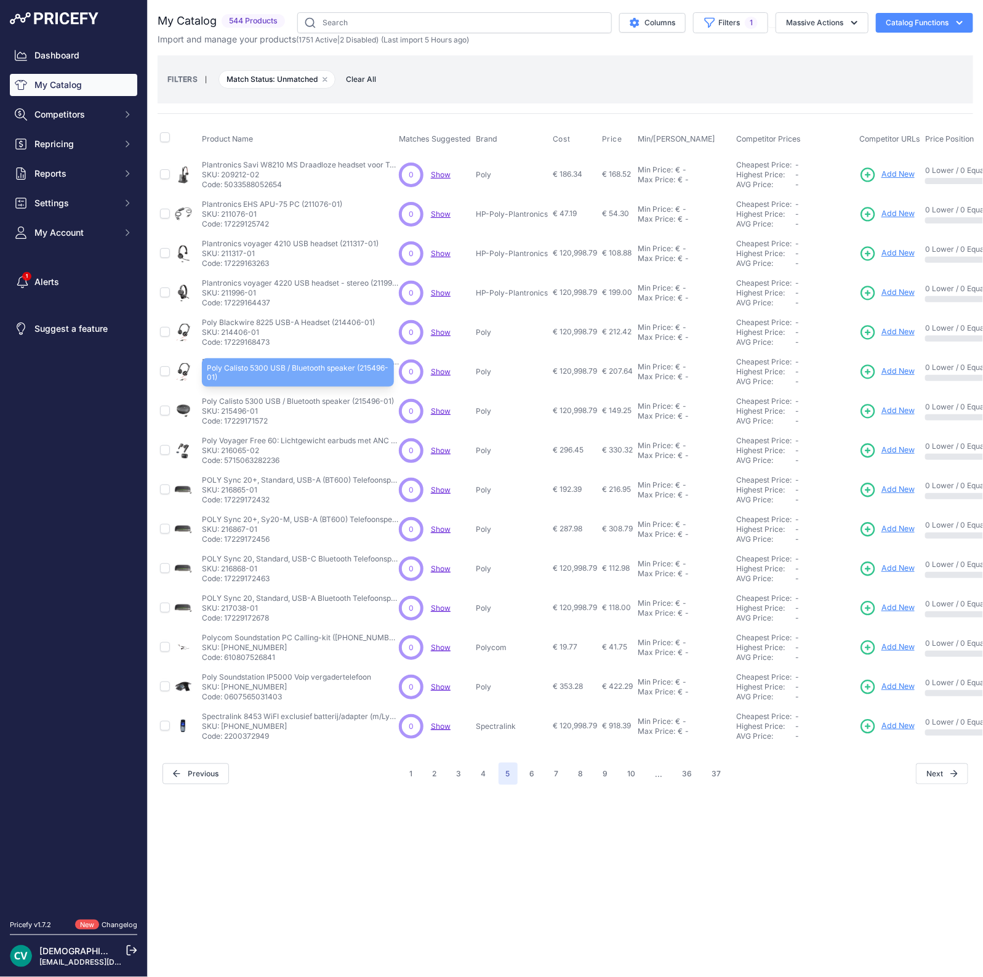
drag, startPoint x: 262, startPoint y: 403, endPoint x: 217, endPoint y: 398, distance: 45.2
click at [217, 398] on p "Poly Calisto 5300 USB / Bluetooth speaker (215496-01)" at bounding box center [298, 402] width 192 height 10
copy p "Calisto 5300"
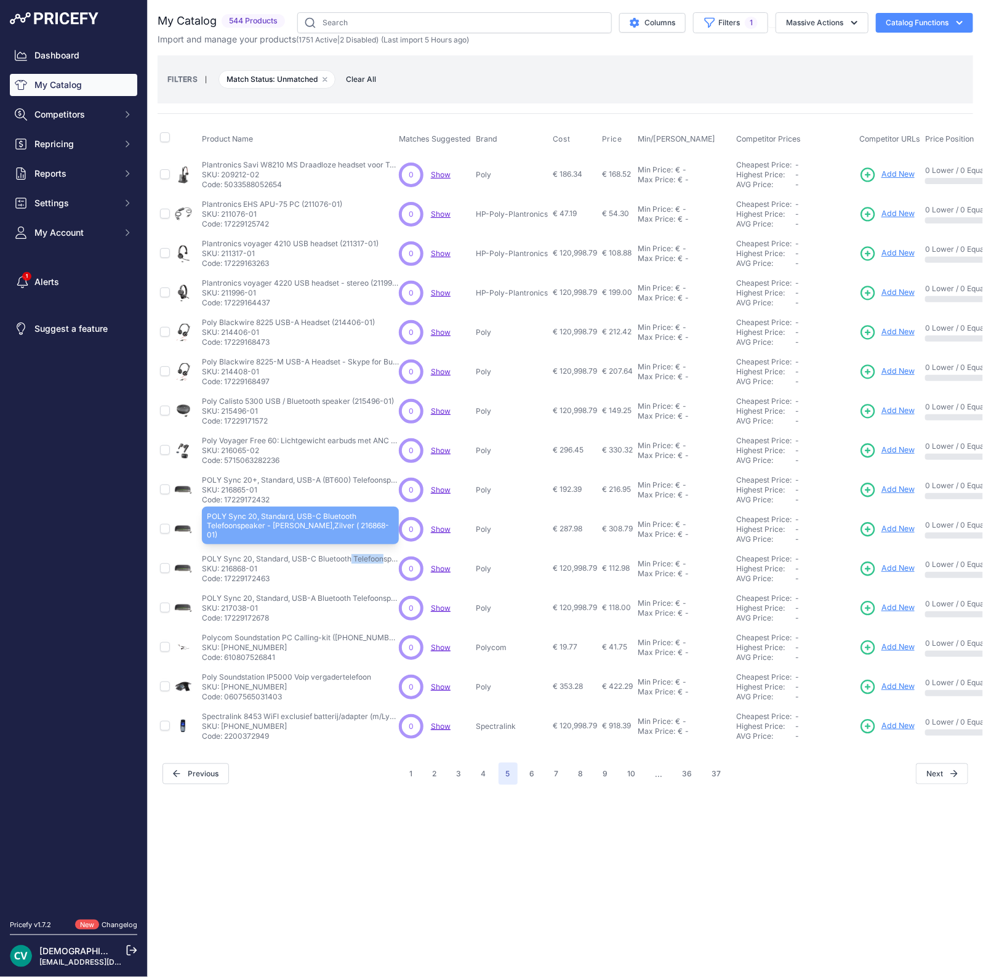
drag, startPoint x: 251, startPoint y: 555, endPoint x: 217, endPoint y: 558, distance: 33.5
click at [217, 558] on p "POLY Sync 20, Standard, USB-C Bluetooth Telefoonspeaker - Zwart,Zilver ( 216868…" at bounding box center [300, 559] width 197 height 10
click at [233, 562] on p "POLY Sync 20, Standard, USB-C Bluetooth Telefoonspeaker - Zwart,Zilver ( 216868…" at bounding box center [300, 559] width 197 height 10
drag, startPoint x: 270, startPoint y: 565, endPoint x: 220, endPoint y: 569, distance: 50.7
click at [220, 569] on p "SKU: 216868-01" at bounding box center [300, 569] width 197 height 10
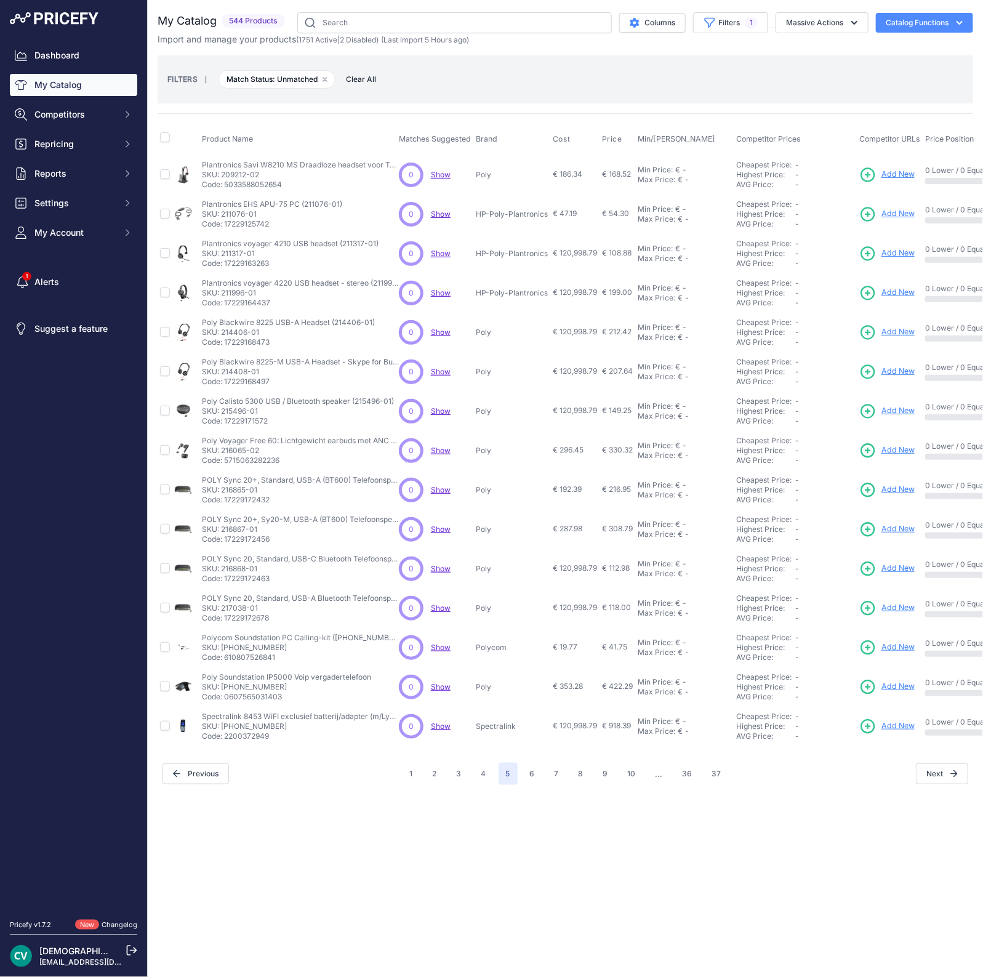
copy p "216868-01"
click at [880, 570] on link "Add New" at bounding box center [887, 568] width 55 height 17
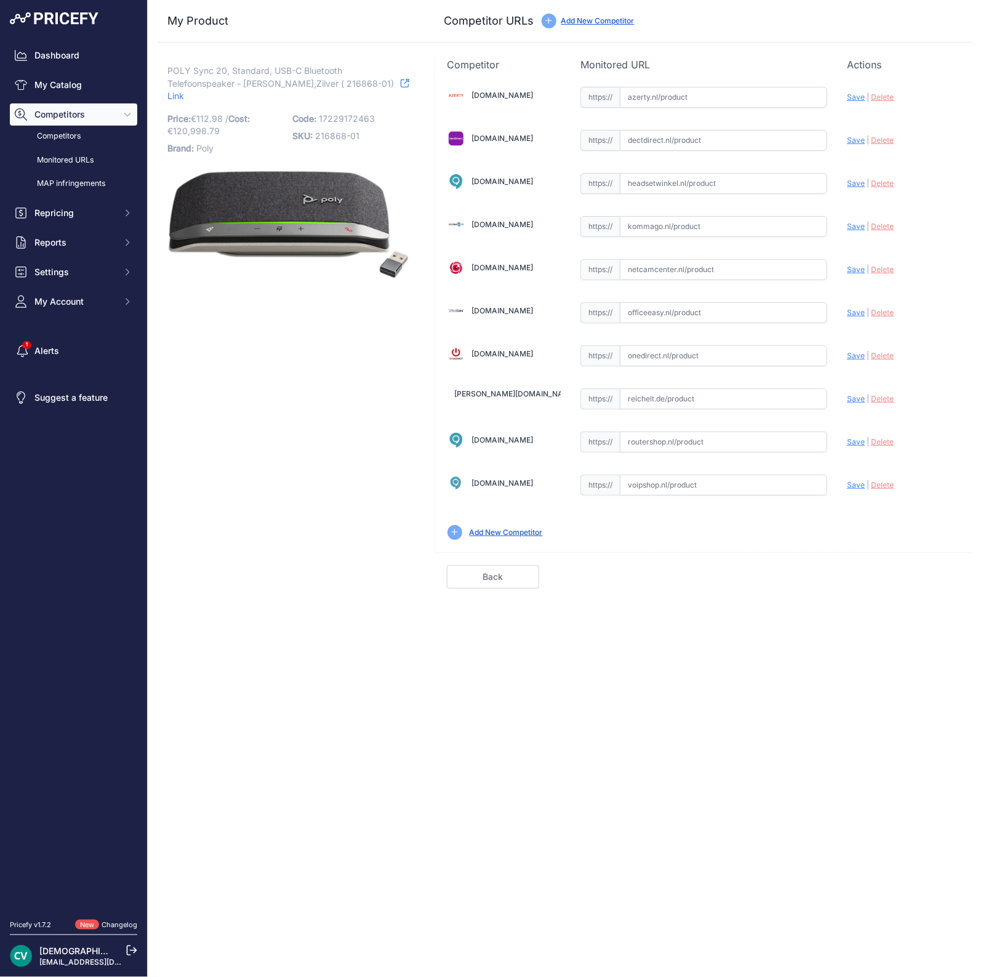
click at [648, 142] on input "text" at bounding box center [723, 140] width 207 height 21
paste input "https://www.dectdirect.nl/nl/sync-20-usb-c-speakerphone.html"
click at [858, 138] on span "Save" at bounding box center [856, 139] width 18 height 9
type input "https://www.dectdirect.nl/nl/sync-20-usb-c-speakerphone.html?prirule_jdsnikfkfj…"
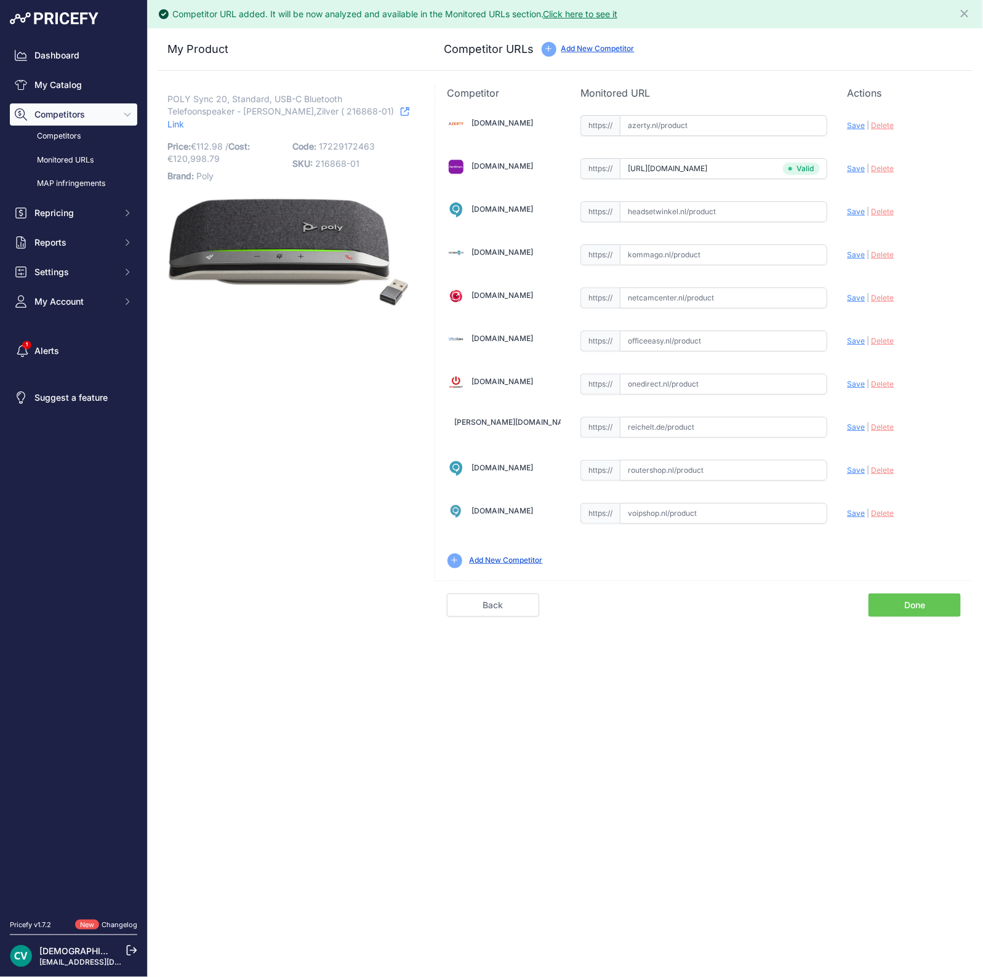
click at [892, 595] on link "Done" at bounding box center [915, 605] width 92 height 23
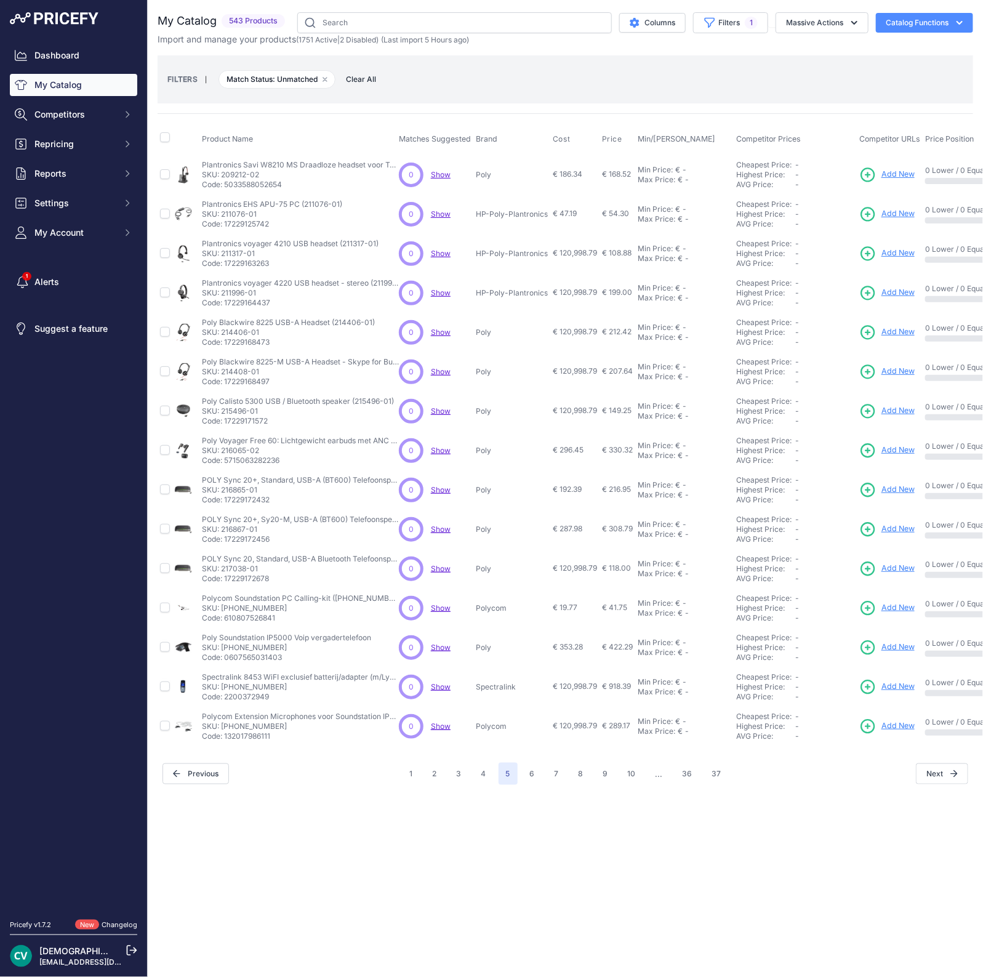
drag, startPoint x: 288, startPoint y: 648, endPoint x: 219, endPoint y: 647, distance: 68.3
click at [219, 647] on p "SKU: [PHONE_NUMBER]" at bounding box center [286, 648] width 169 height 10
copy p "[PHONE_NUMBER]"
click at [285, 875] on div "Close You are not connected to the internet." at bounding box center [565, 488] width 835 height 977
click at [274, 694] on p "Code: 2200372949" at bounding box center [300, 697] width 197 height 10
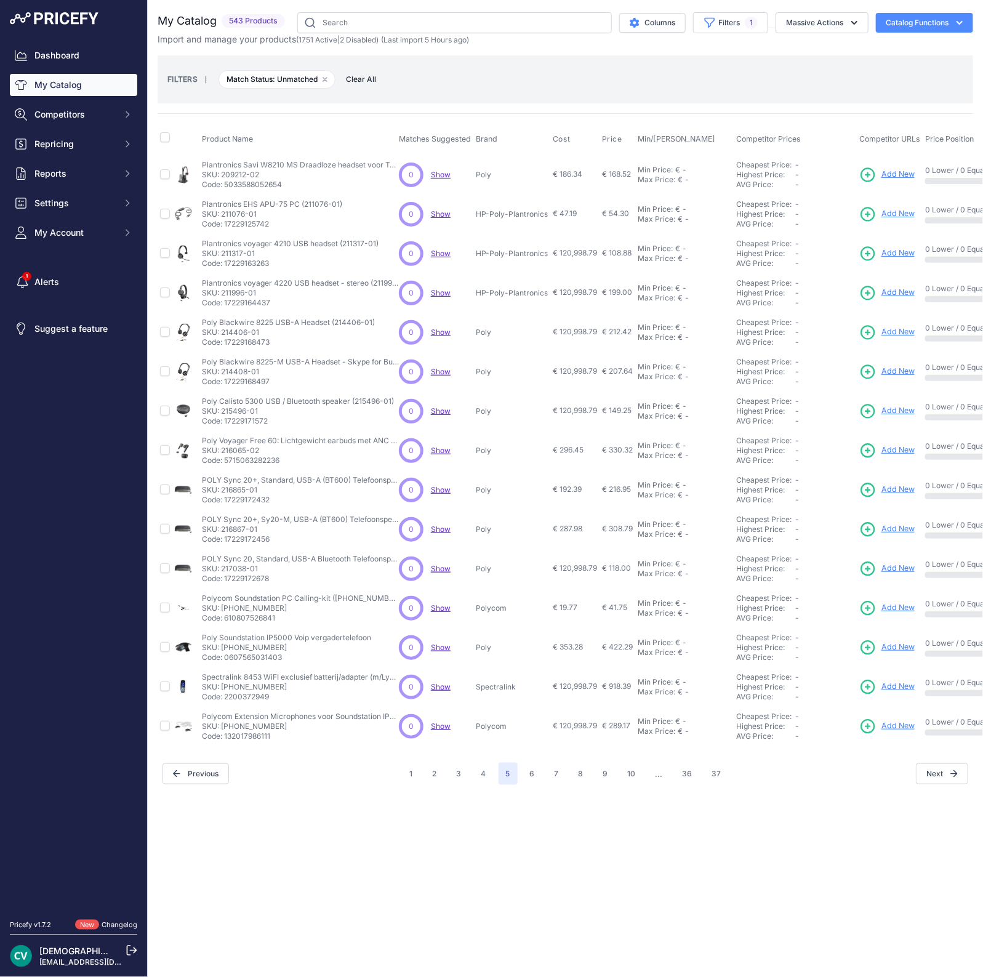
drag, startPoint x: 281, startPoint y: 688, endPoint x: 219, endPoint y: 685, distance: 62.9
click at [219, 685] on p "SKU: [PHONE_NUMBER]" at bounding box center [300, 687] width 197 height 10
copy p "[PHONE_NUMBER]"
click at [261, 734] on p "Code: 132017986111" at bounding box center [300, 736] width 197 height 10
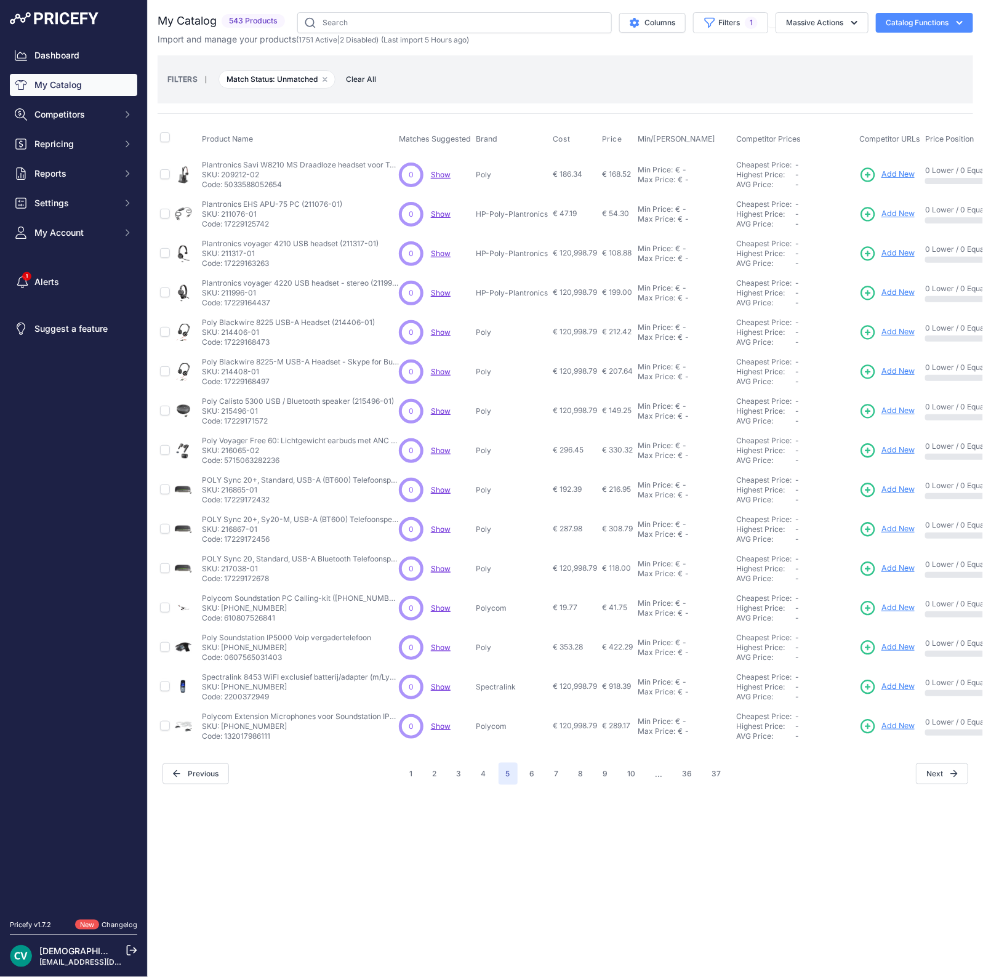
copy p "132017986111"
click at [542, 779] on div "1 2 3 4 5 6 7 ..." at bounding box center [566, 774] width 326 height 22
click at [542, 779] on button "6" at bounding box center [533, 774] width 20 height 22
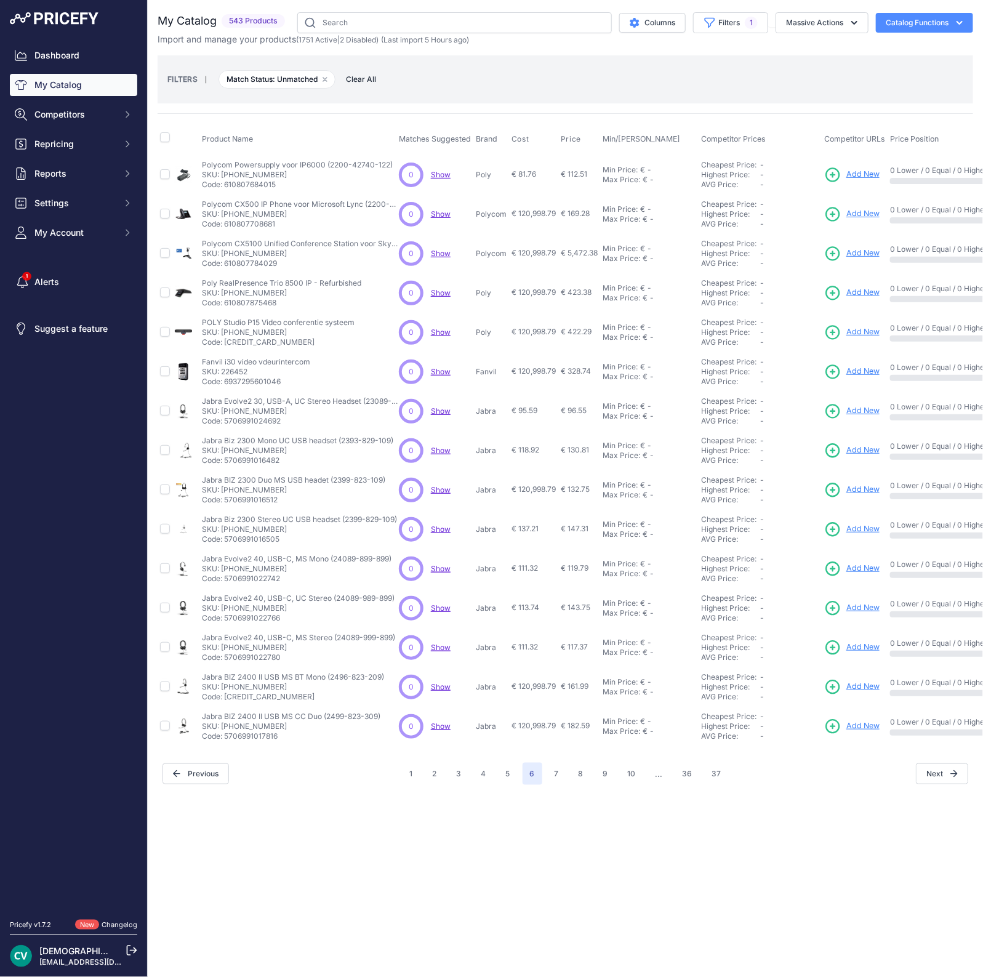
drag, startPoint x: 290, startPoint y: 255, endPoint x: 220, endPoint y: 257, distance: 69.6
click at [220, 257] on p "SKU: [PHONE_NUMBER]" at bounding box center [300, 254] width 197 height 10
copy p "[PHONE_NUMBER]"
click at [281, 703] on td "Jabra BIZ 2400 II USB MS BT Mono (2496-823-209) Jabra BIZ 2400 II USB MS BT Mon…" at bounding box center [297, 686] width 197 height 39
click at [559, 776] on button "7" at bounding box center [556, 774] width 19 height 22
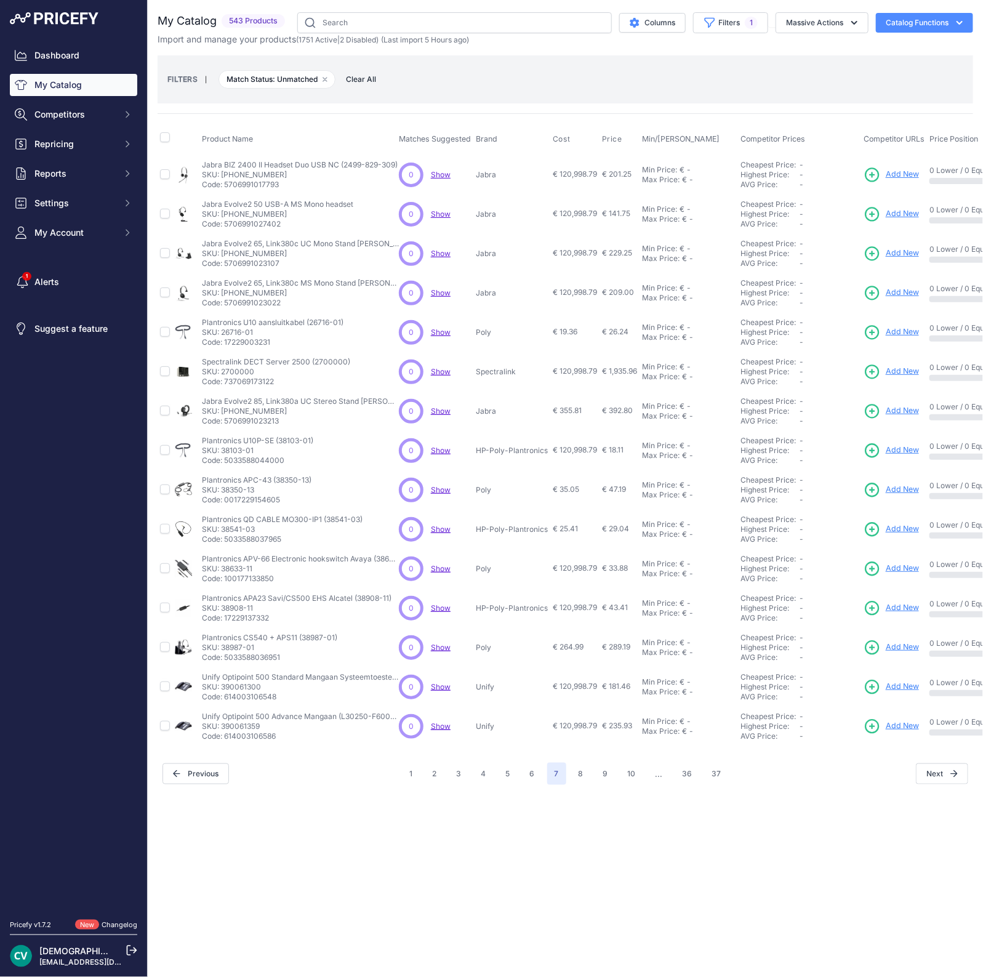
click at [241, 387] on td "Spectralink DECT Server 2500 (2700000) Spectralink DECT Server 2500 (2700000) S…" at bounding box center [297, 371] width 197 height 39
click at [239, 364] on p "Spectralink DECT Server 2500 (2700000)" at bounding box center [276, 362] width 148 height 10
click at [225, 371] on p "SKU: 2700000" at bounding box center [276, 372] width 148 height 10
copy p "2700000"
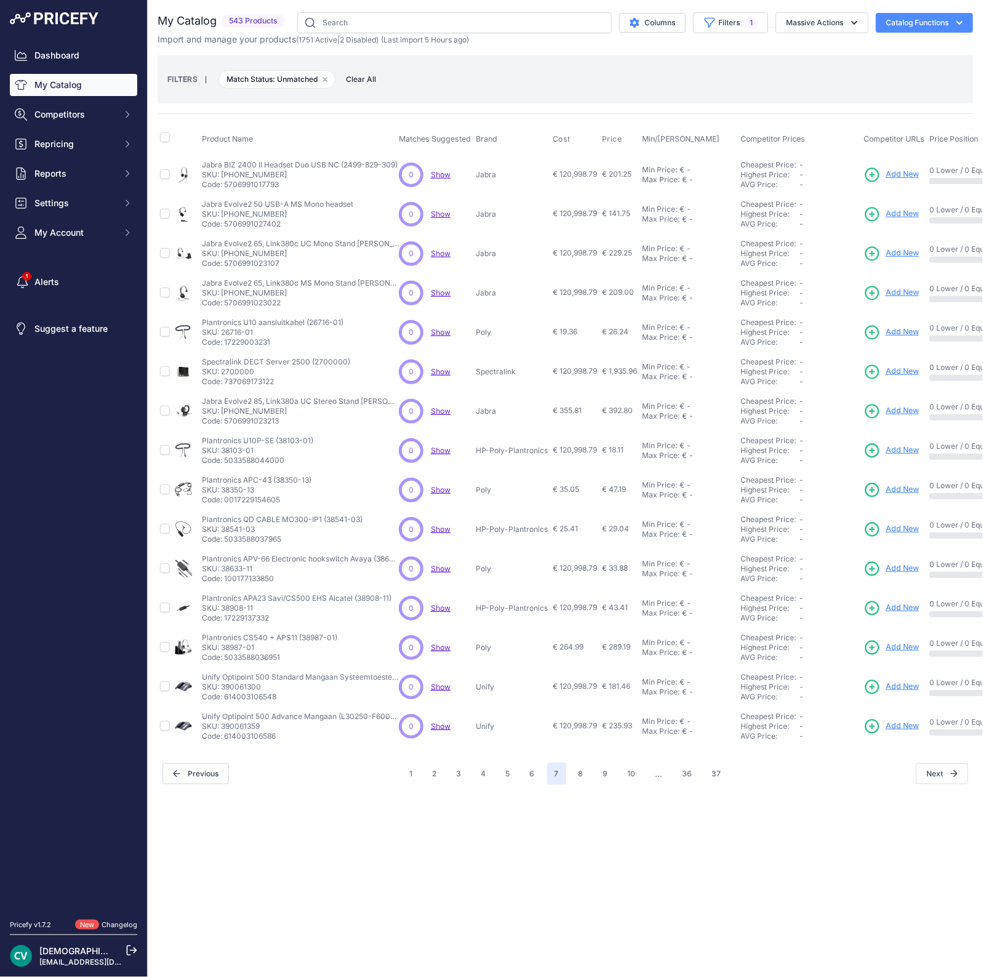
drag, startPoint x: 260, startPoint y: 610, endPoint x: 222, endPoint y: 608, distance: 38.2
click at [222, 608] on p "SKU: 38908-11" at bounding box center [297, 608] width 190 height 10
copy p "38908-11"
